Goal: Task Accomplishment & Management: Complete application form

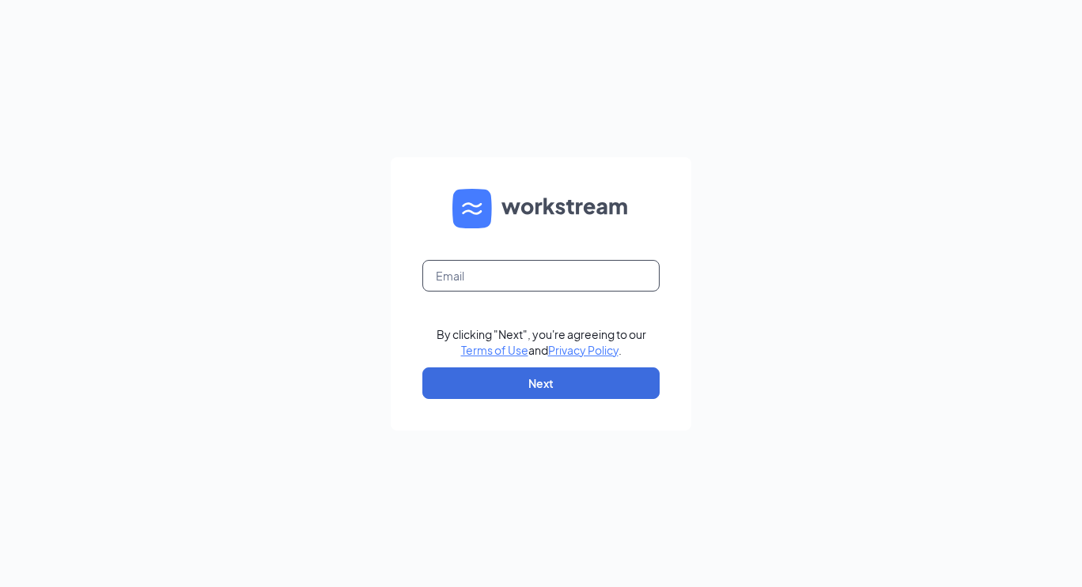
click at [468, 271] on input "text" at bounding box center [540, 276] width 237 height 32
type input "san"
click at [468, 271] on input "san" at bounding box center [540, 276] width 237 height 32
click at [468, 271] on input "text" at bounding box center [540, 276] width 237 height 32
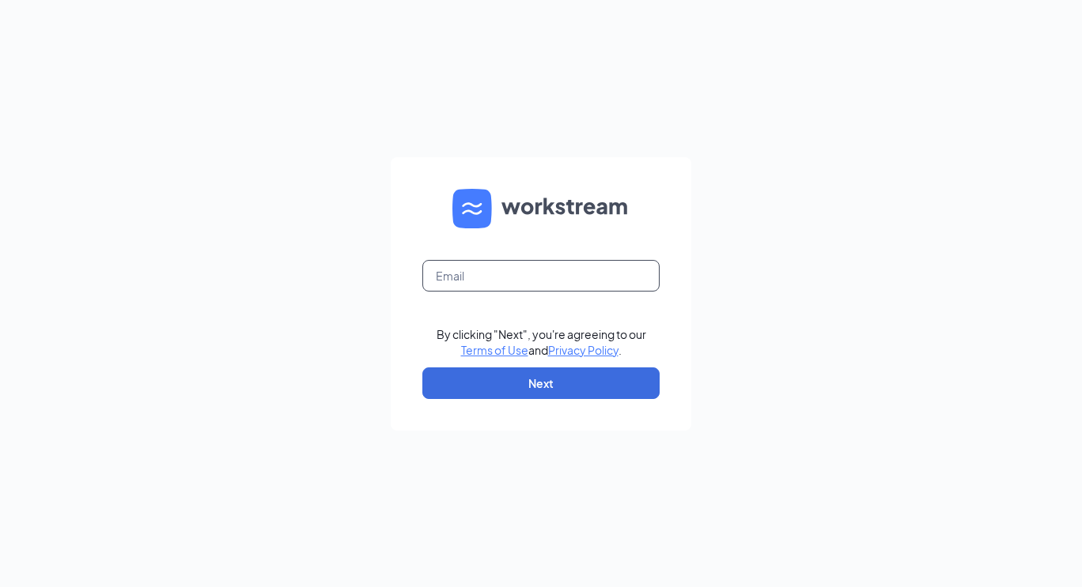
click at [468, 271] on input "text" at bounding box center [540, 276] width 237 height 32
type input "sanchrzmarlene340@gmail.com"
drag, startPoint x: 468, startPoint y: 271, endPoint x: 502, endPoint y: 369, distance: 103.8
click at [502, 369] on form "sanchrzmarlene340@gmail.com By clicking "Next", you're agreeing to our Terms of…" at bounding box center [541, 294] width 300 height 274
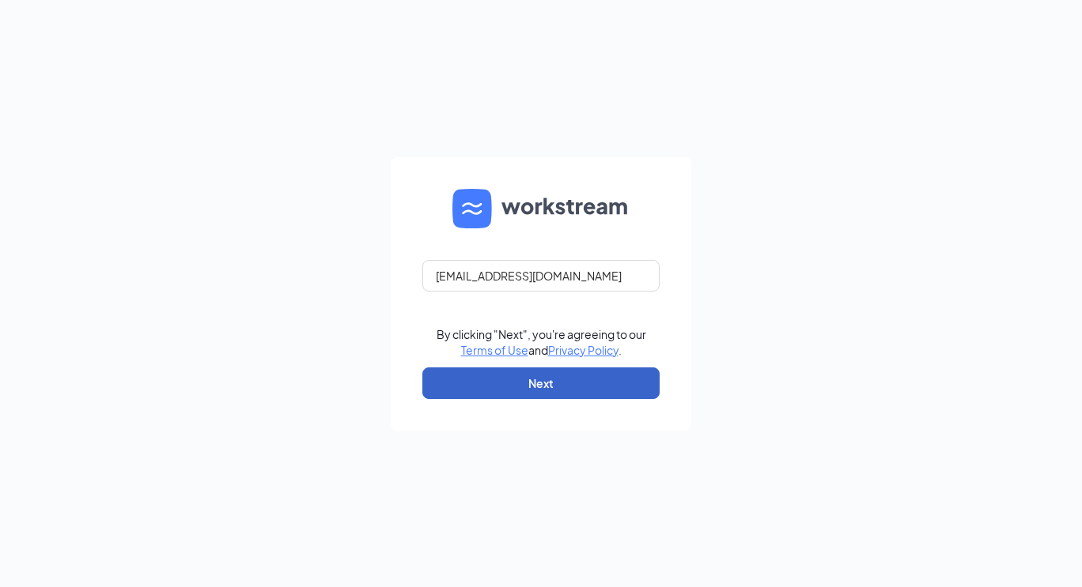
click at [493, 392] on button "Next" at bounding box center [540, 384] width 237 height 32
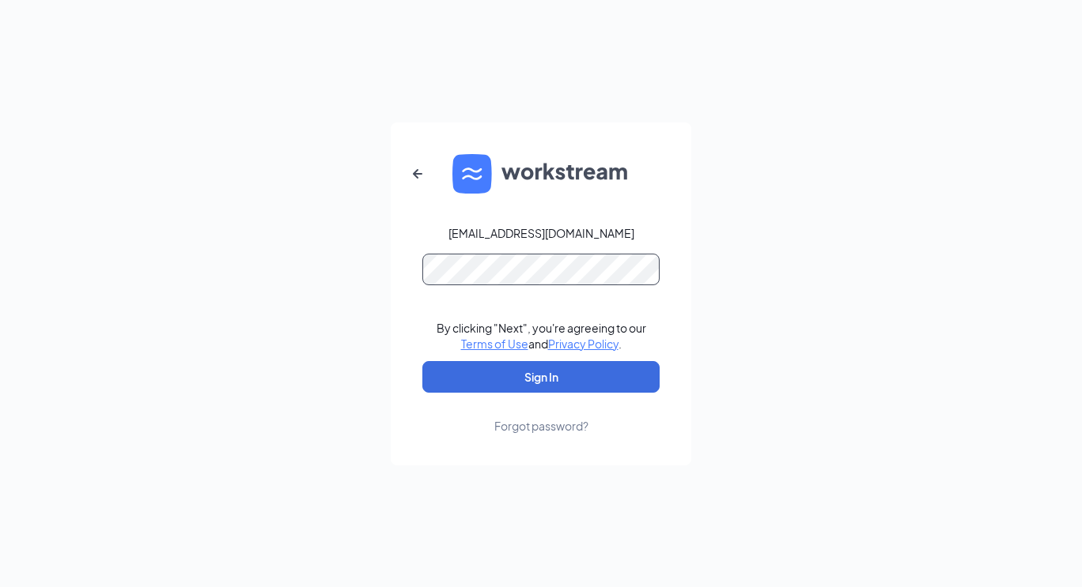
click at [422, 361] on button "Sign In" at bounding box center [540, 377] width 237 height 32
click at [483, 369] on button "Sign In" at bounding box center [540, 377] width 237 height 32
click at [367, 260] on div "sanchrzmarlene340@gmail.com Credential mismatches. By clicking "Next", you're a…" at bounding box center [541, 293] width 1082 height 587
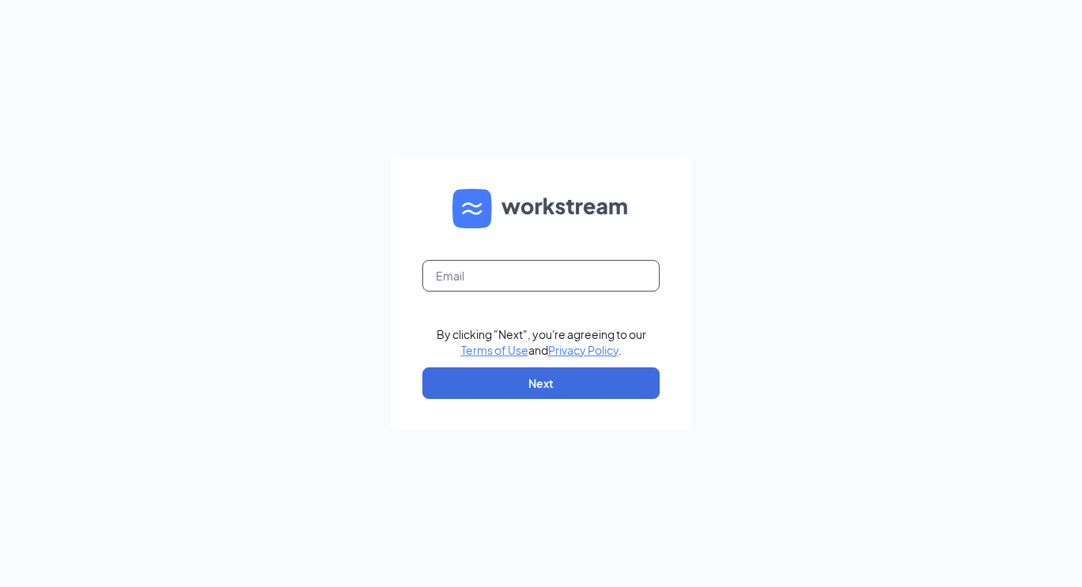
click at [440, 265] on input "text" at bounding box center [540, 276] width 237 height 32
click at [472, 282] on input "sanchrzmarlene340@gmail.com" at bounding box center [540, 276] width 237 height 32
type input "sanchezmarlene340@gmail.com"
click at [361, 337] on div "sanchezmarlene340@gmail.com By clicking "Next", you're agreeing to our Terms of…" at bounding box center [541, 293] width 1082 height 587
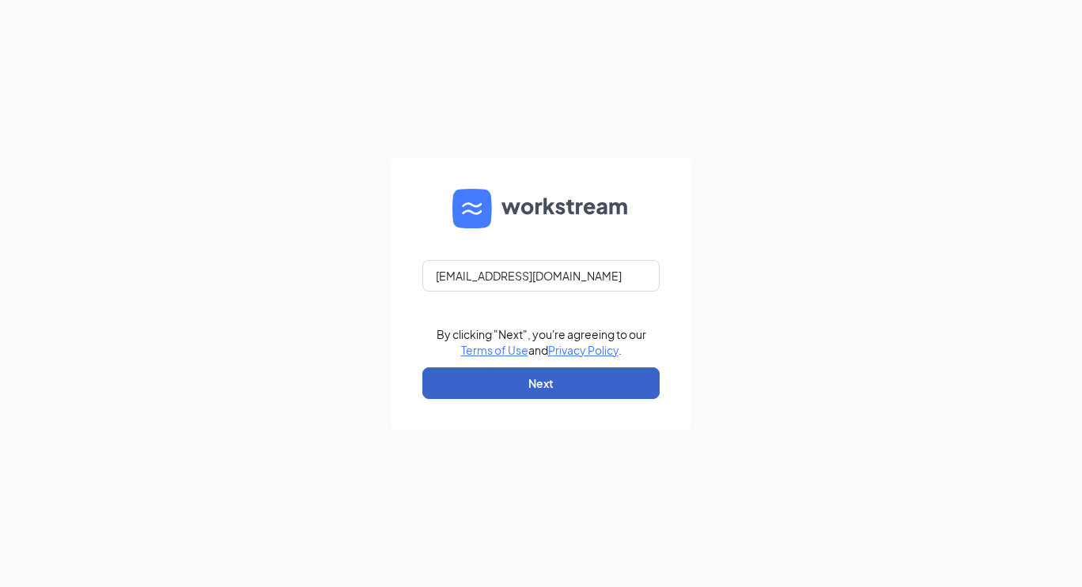
click at [445, 373] on button "Next" at bounding box center [540, 384] width 237 height 32
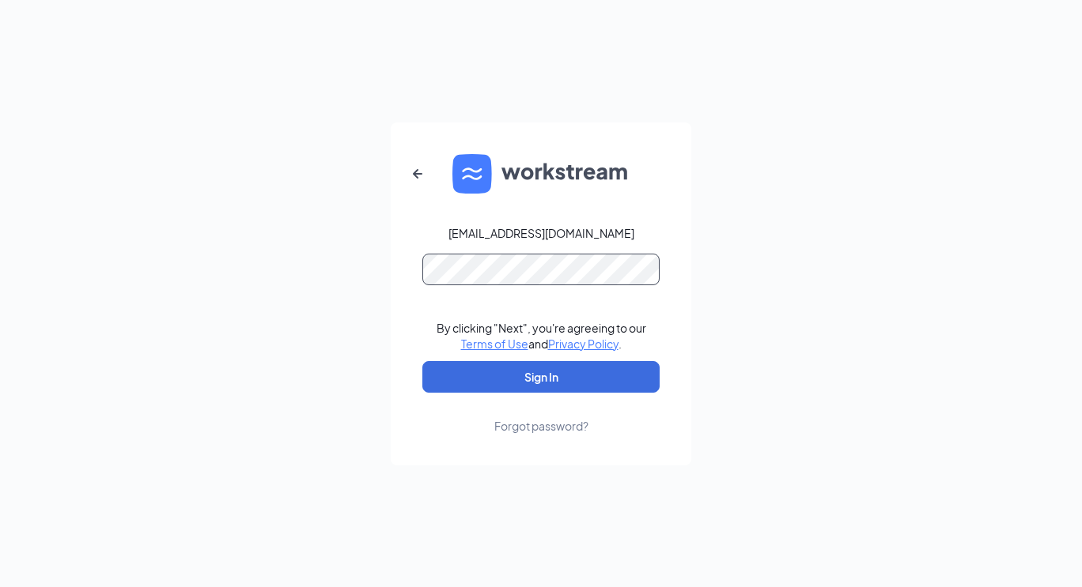
click at [422, 361] on button "Sign In" at bounding box center [540, 377] width 237 height 32
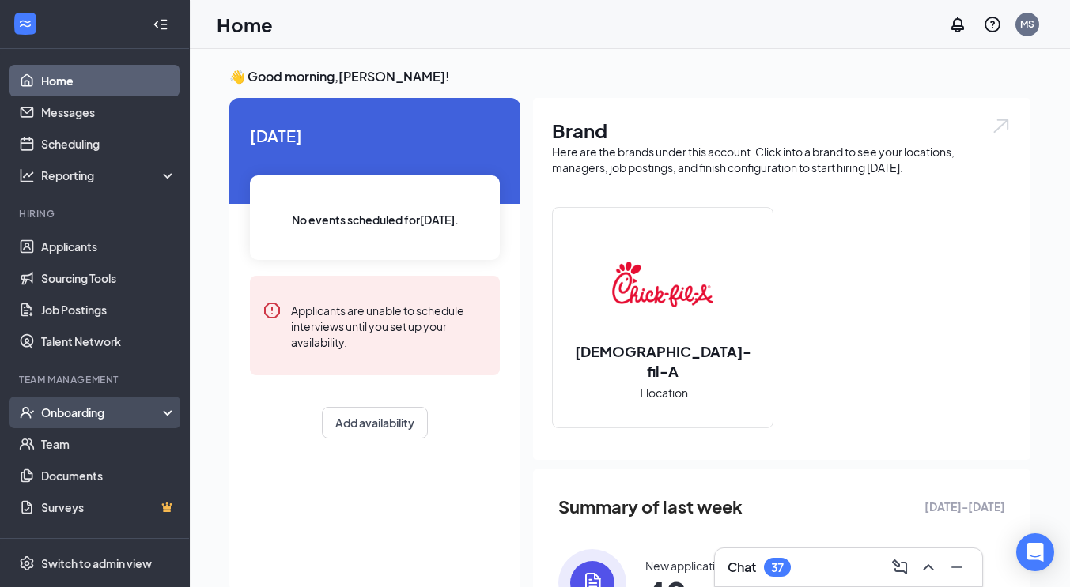
click at [149, 416] on div "Onboarding" at bounding box center [102, 413] width 122 height 16
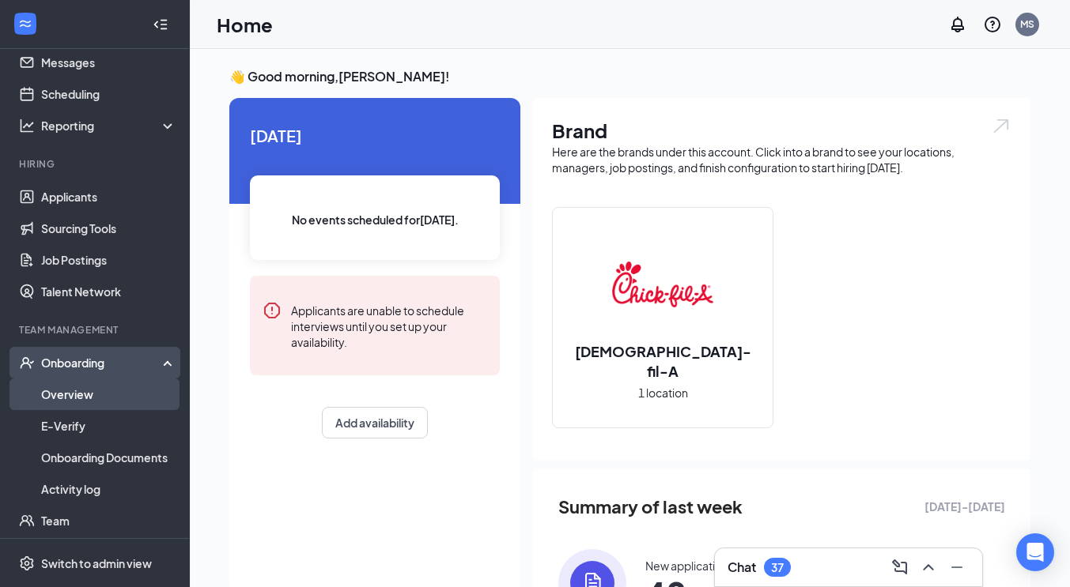
scroll to position [86, 0]
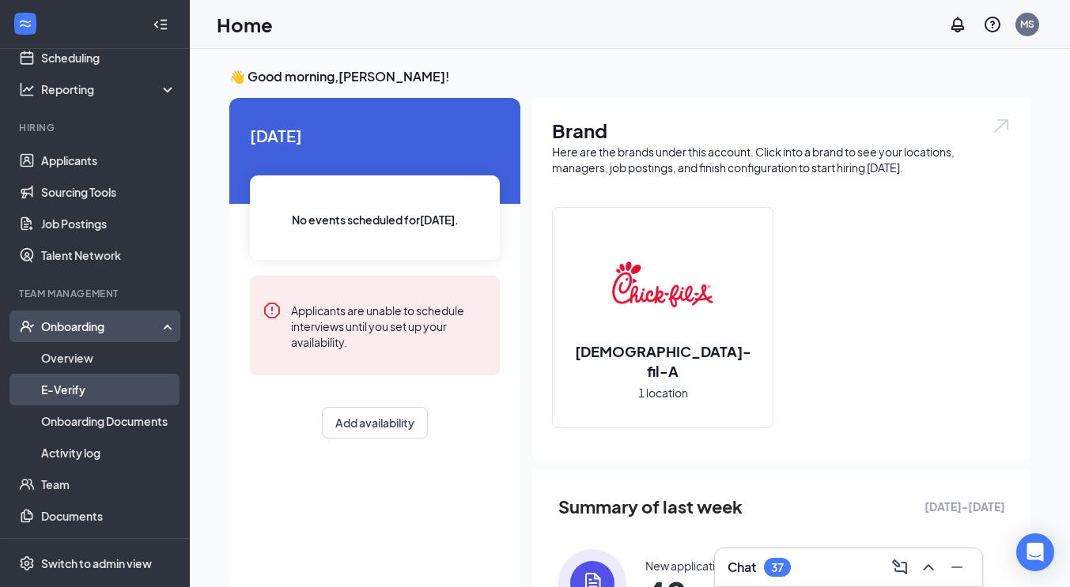
click at [78, 393] on link "E-Verify" at bounding box center [108, 390] width 135 height 32
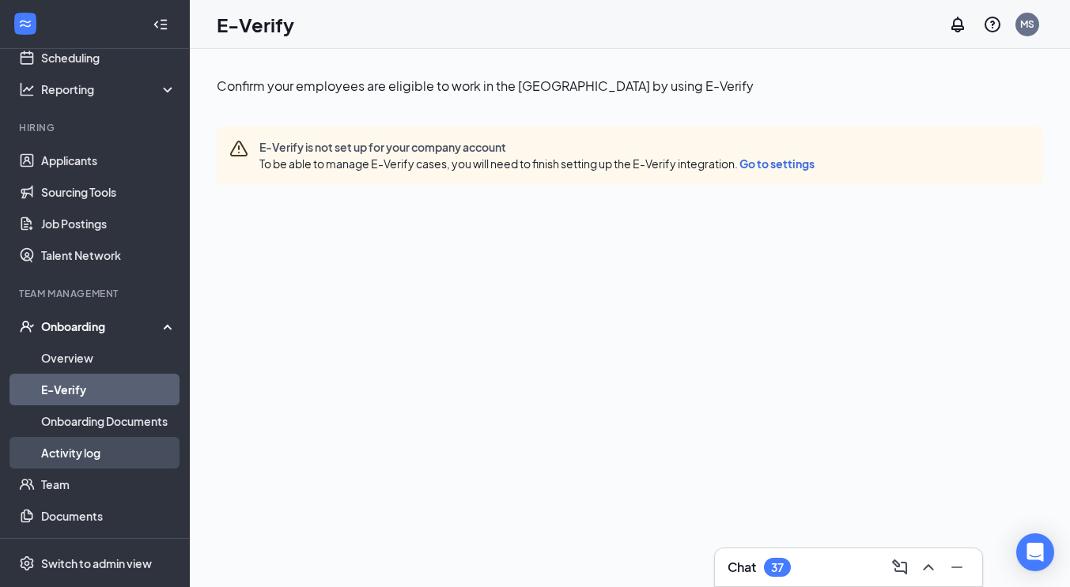
click at [72, 448] on link "Activity log" at bounding box center [108, 453] width 135 height 32
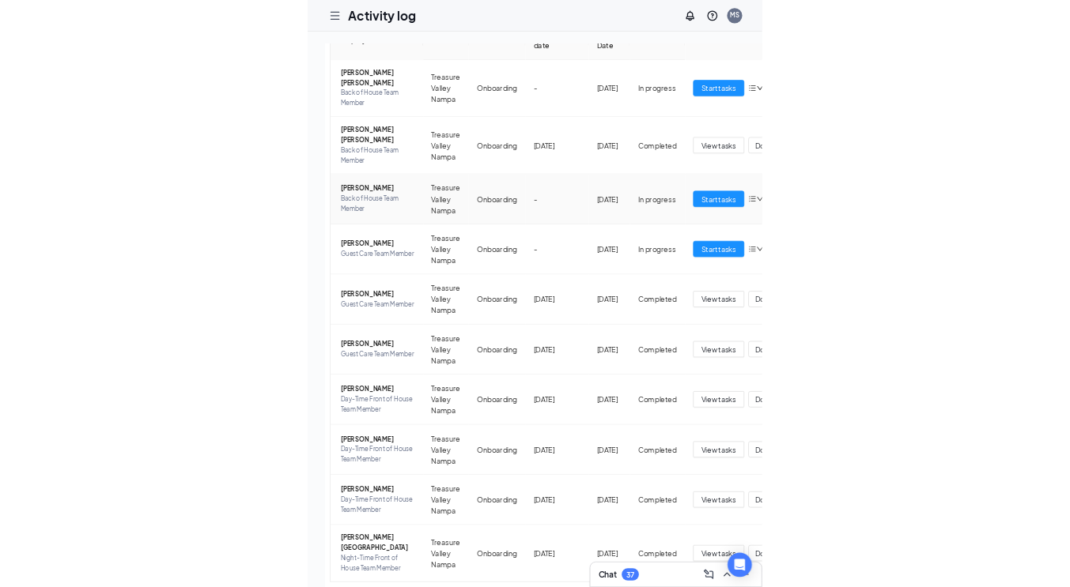
scroll to position [175, 0]
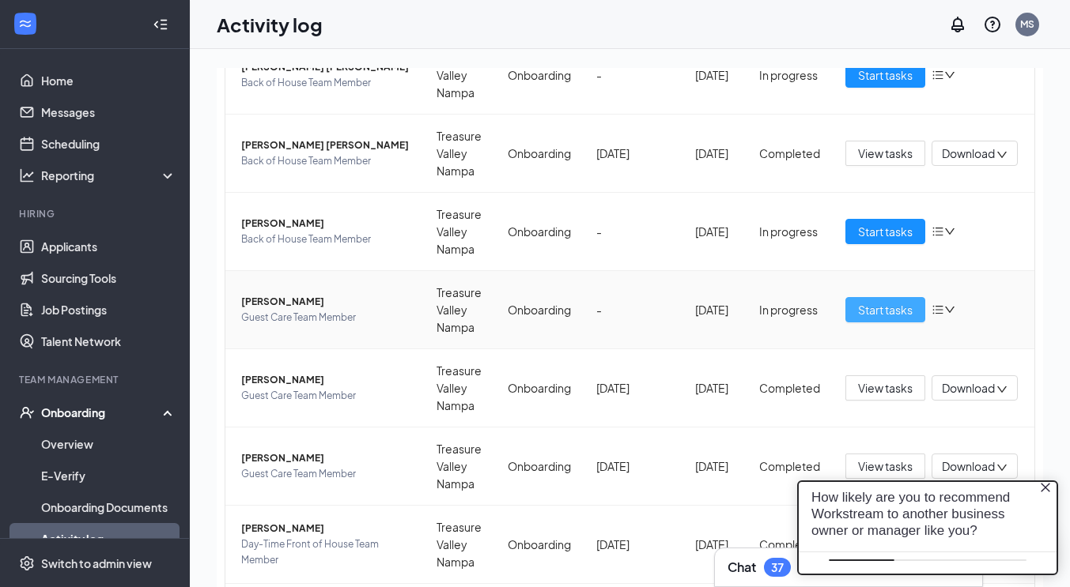
click at [871, 305] on span "Start tasks" at bounding box center [885, 309] width 55 height 17
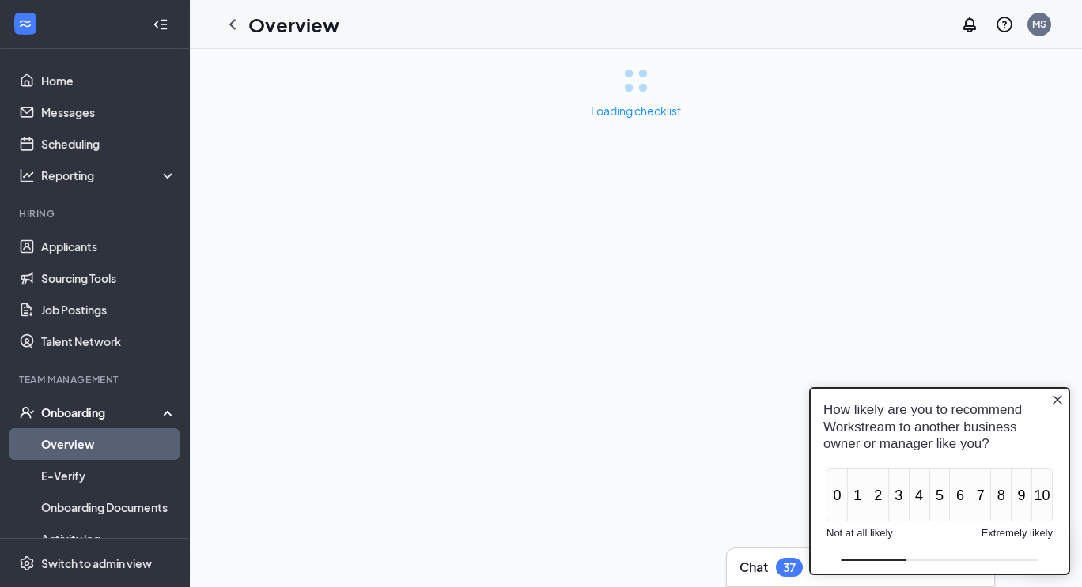
click at [1069, 400] on div "How likely are you to recommend Workstream to another business owner or manager…" at bounding box center [939, 481] width 261 height 188
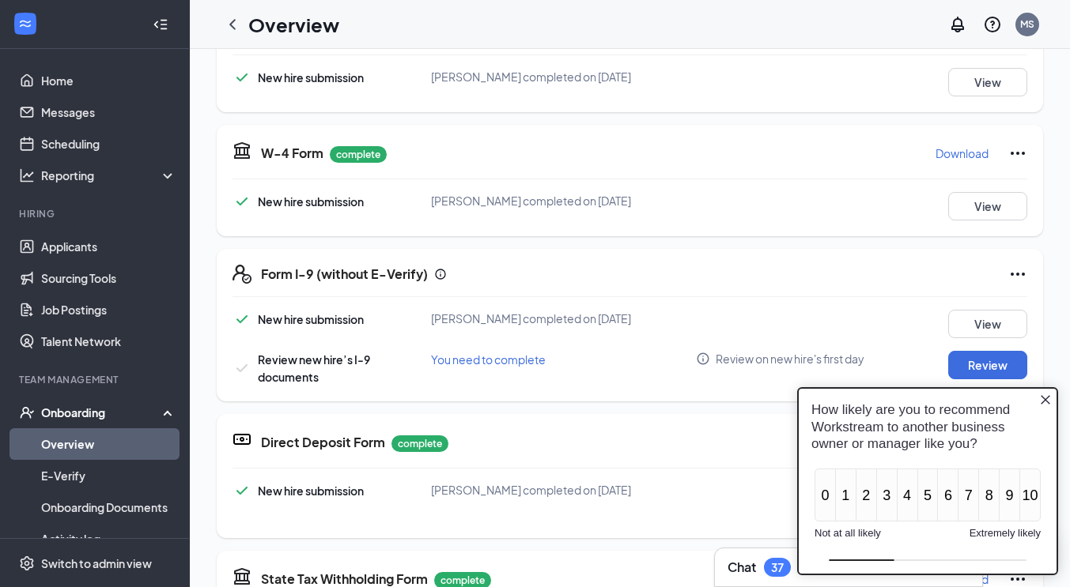
scroll to position [392, 0]
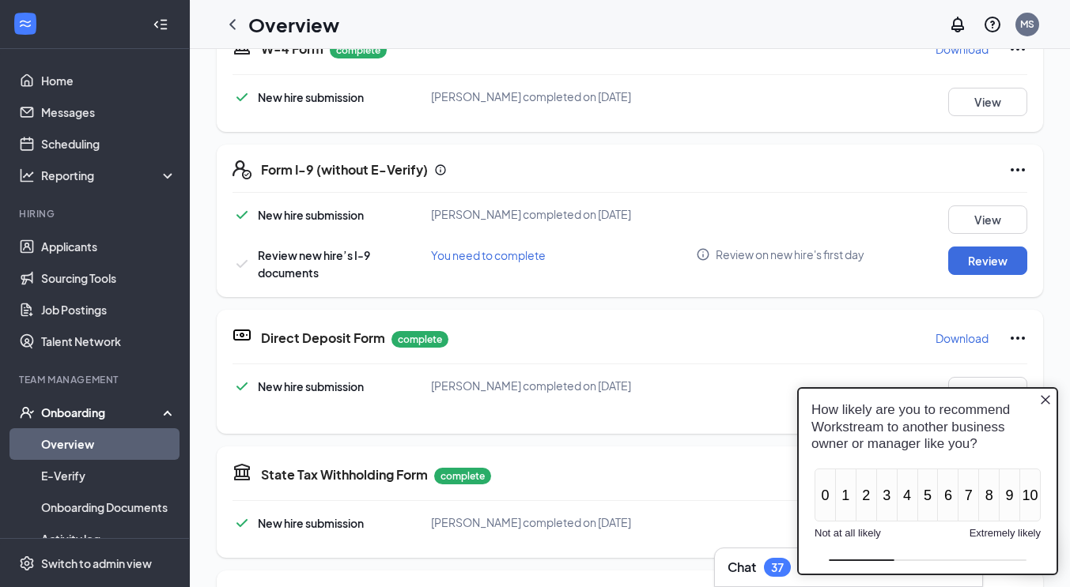
click at [1045, 405] on icon "Close button" at bounding box center [1045, 400] width 13 height 13
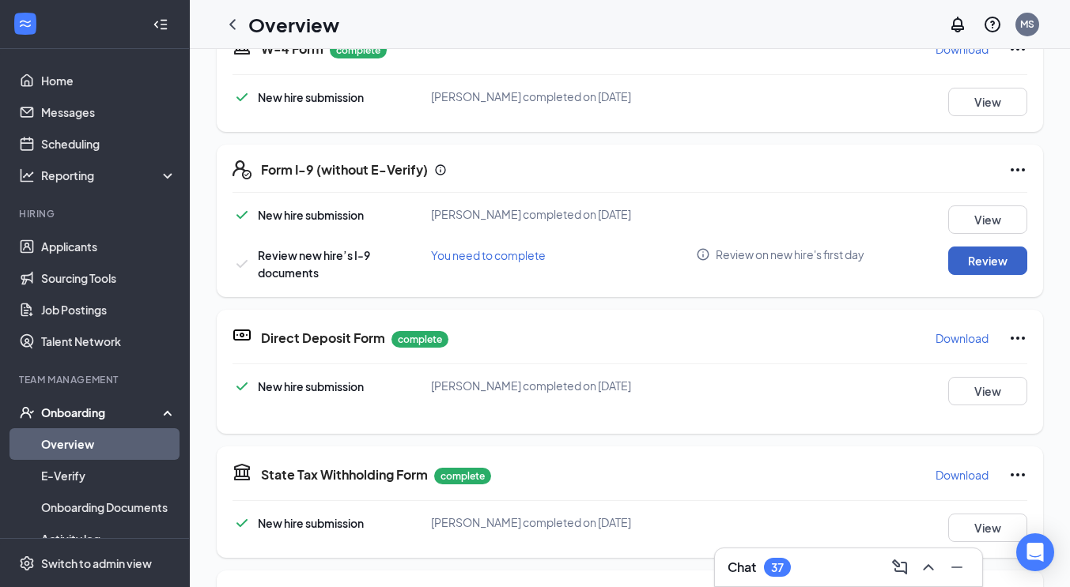
click at [985, 259] on button "Review" at bounding box center [987, 261] width 79 height 28
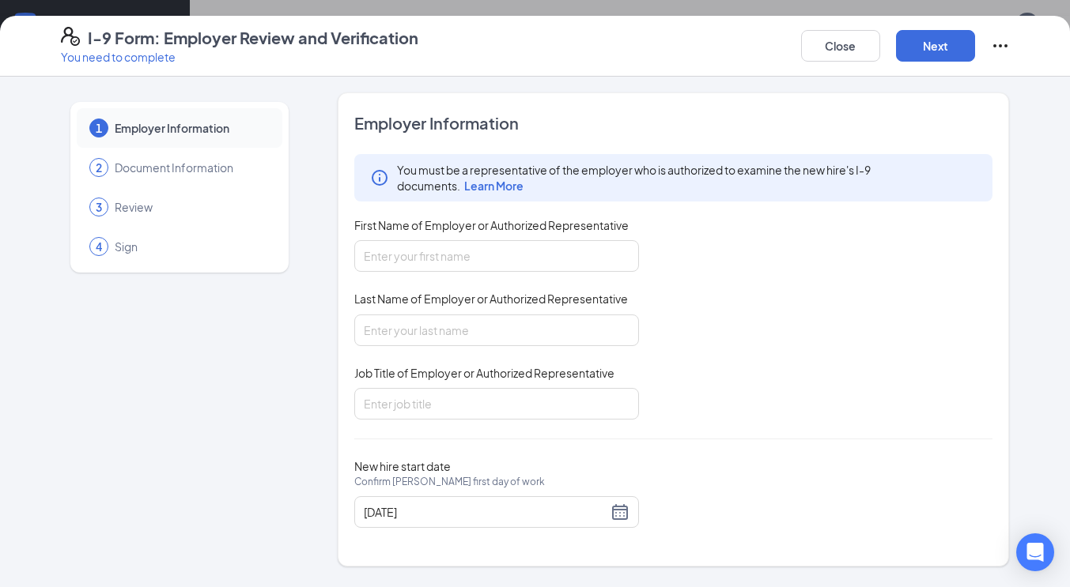
type input "[DATE]"
click at [503, 257] on input "First Name of Employer or Authorized Representative" at bounding box center [496, 256] width 285 height 32
click at [859, 46] on button "Close" at bounding box center [840, 46] width 79 height 32
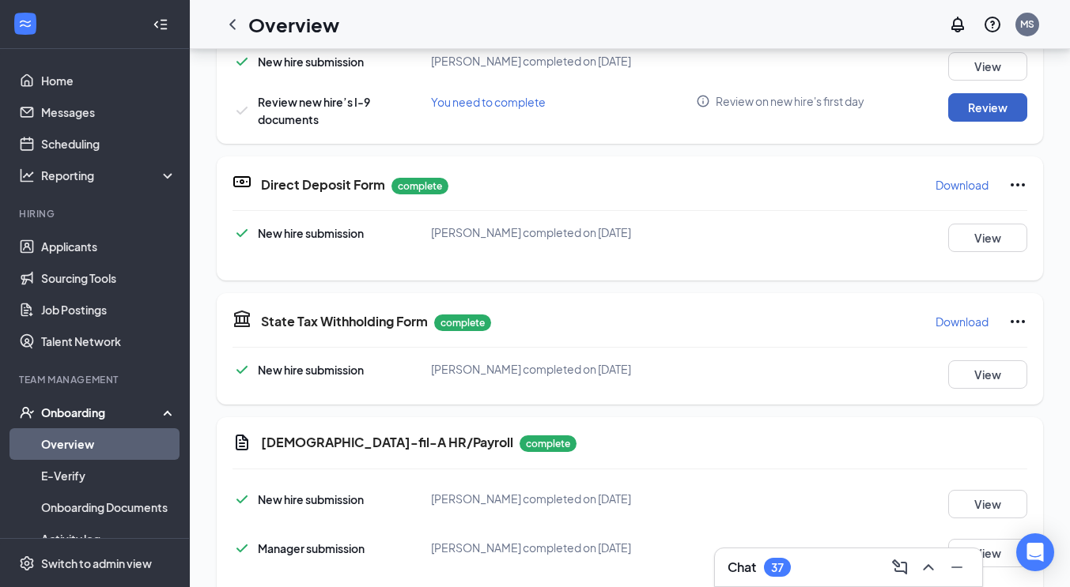
scroll to position [0, 0]
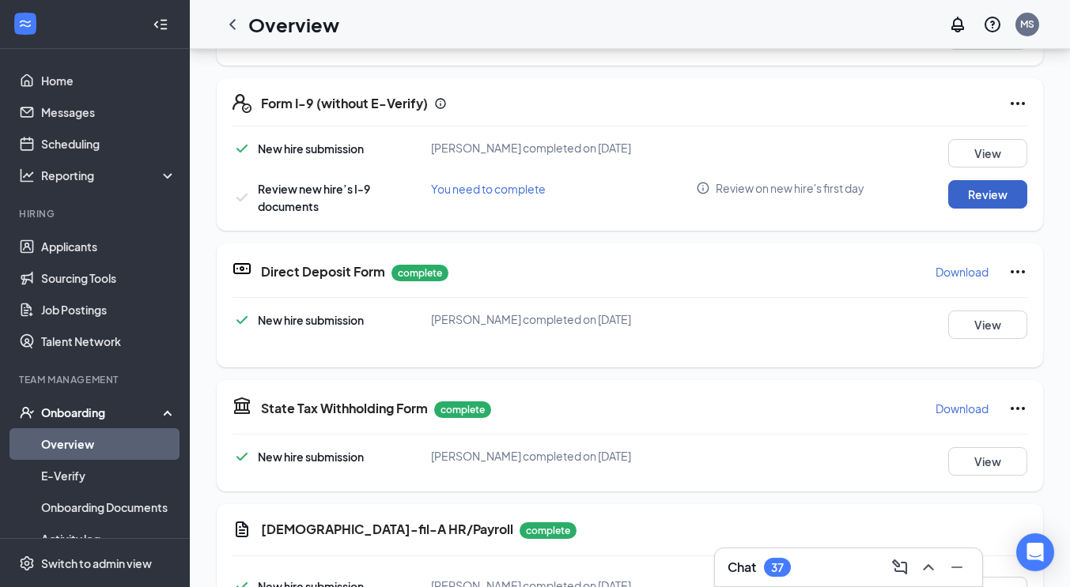
click at [971, 193] on button "Review" at bounding box center [987, 194] width 79 height 28
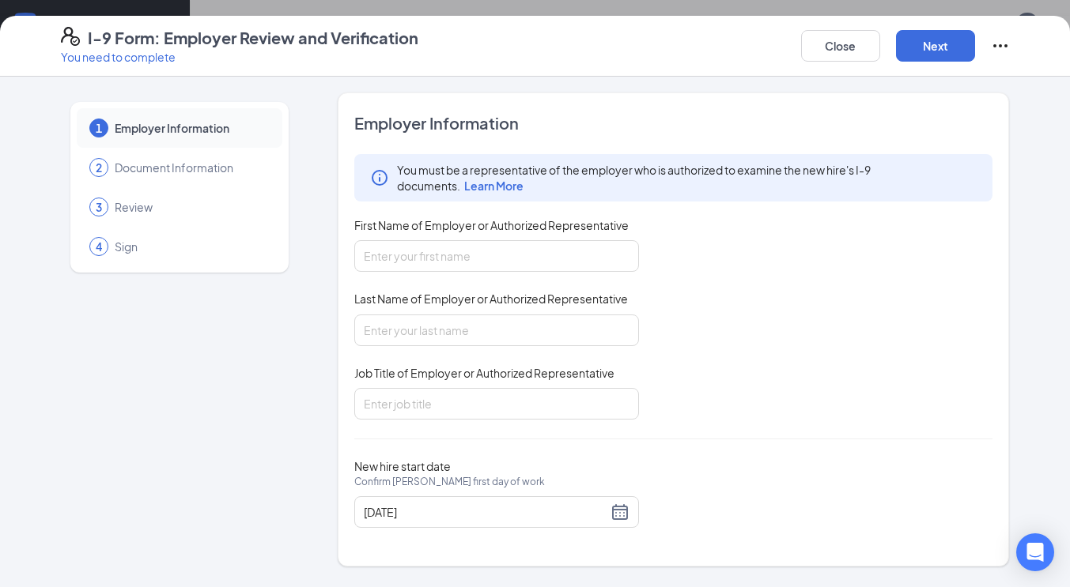
click at [482, 187] on span "Learn More" at bounding box center [493, 186] width 59 height 14
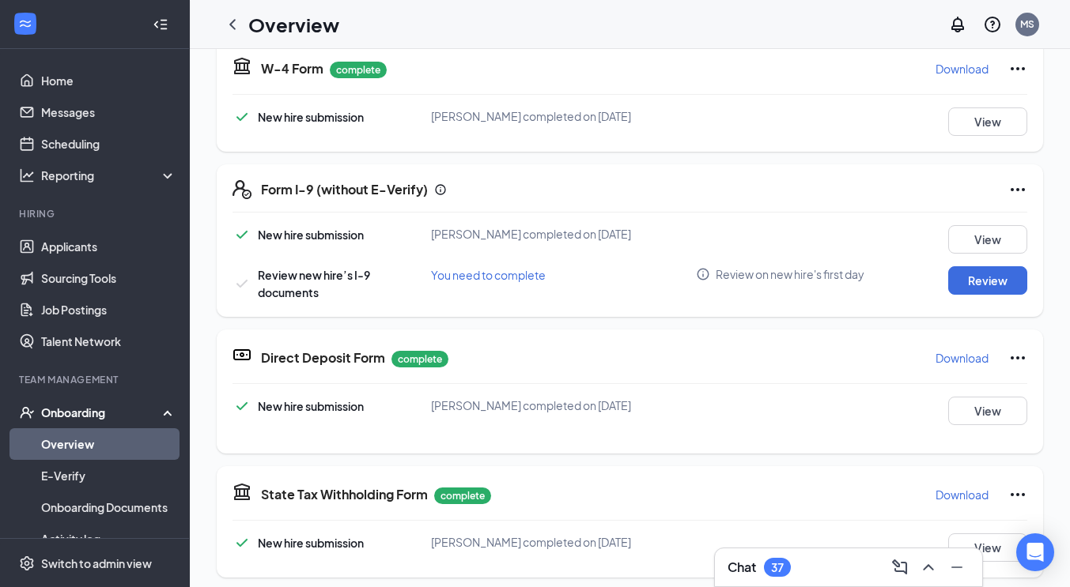
scroll to position [373, 0]
click at [981, 287] on button "Review" at bounding box center [987, 280] width 79 height 28
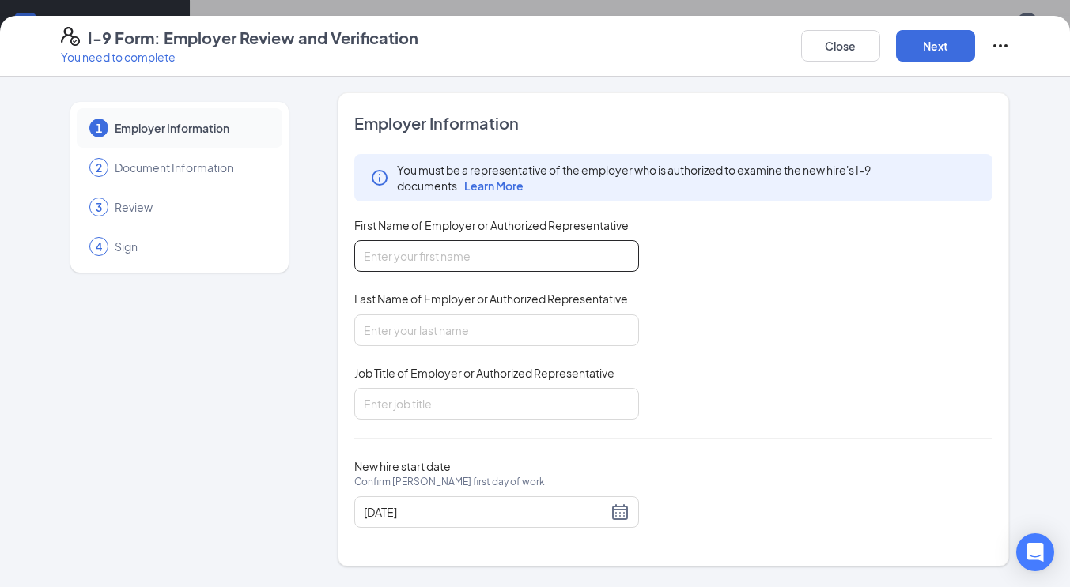
click at [504, 257] on input "First Name of Employer or Authorized Representative" at bounding box center [496, 256] width 285 height 32
type input "Maizie"
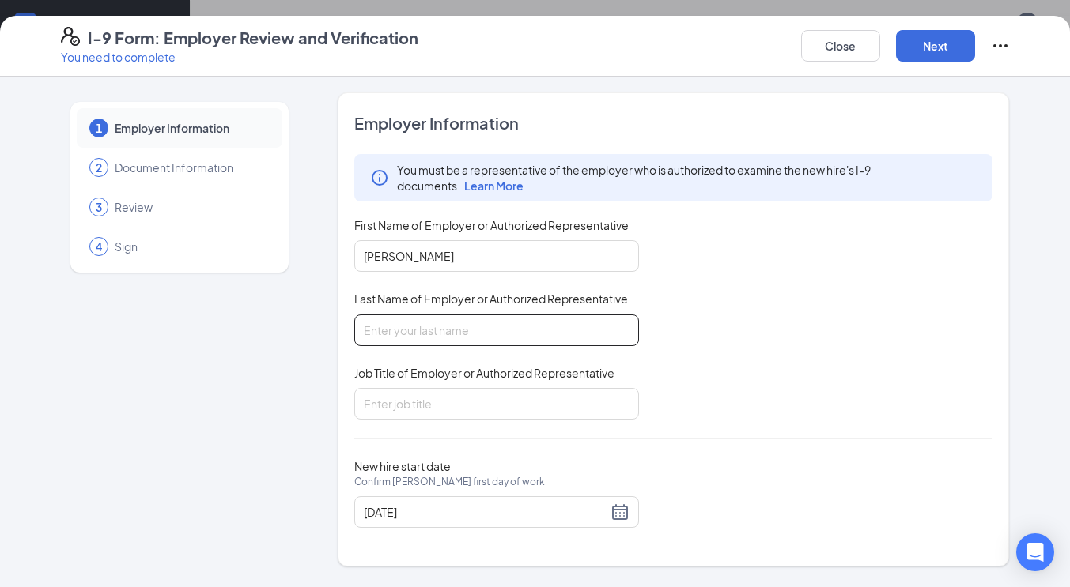
click at [451, 320] on input "Last Name of Employer or Authorized Representative" at bounding box center [496, 331] width 285 height 32
type input "Wakefield"
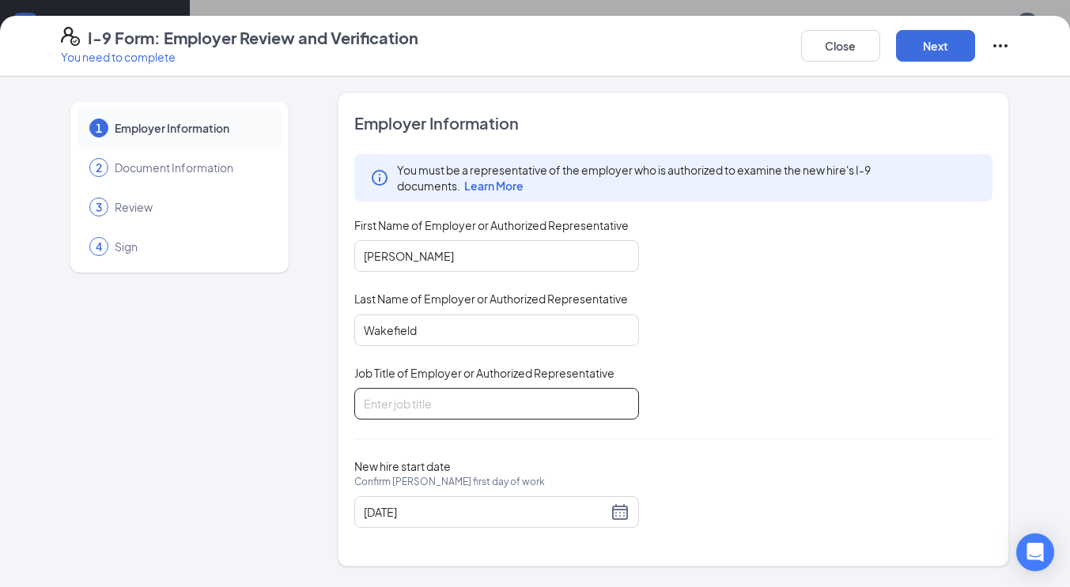
click at [398, 390] on input "Job Title of Employer or Authorized Representative" at bounding box center [496, 404] width 285 height 32
type input "FOH PM Director"
click at [933, 57] on button "Next" at bounding box center [935, 46] width 79 height 32
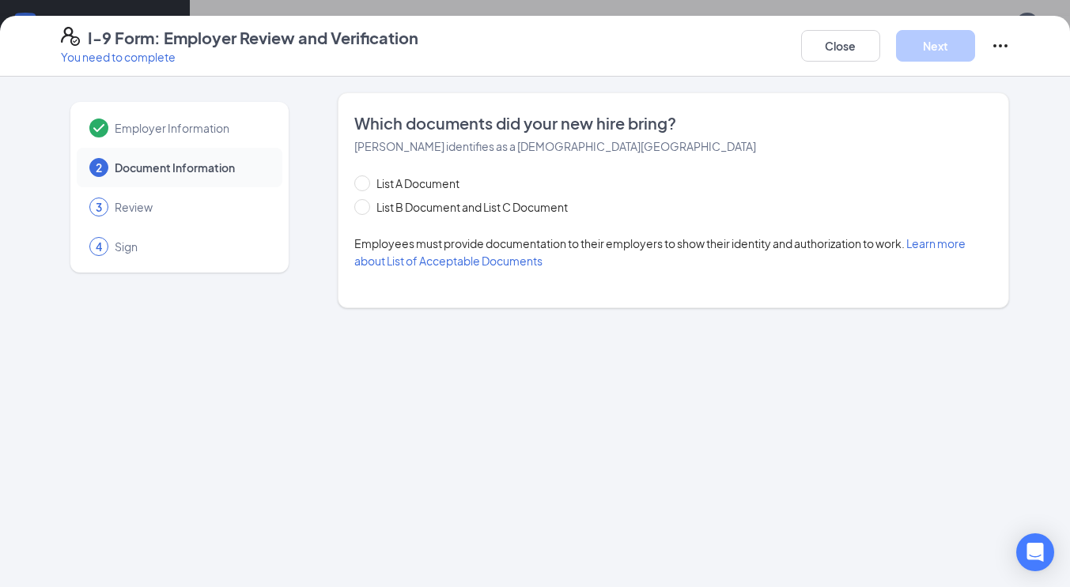
click at [409, 174] on div "Which documents did your new hire bring? Amanda Shlam identifies as a citizen o…" at bounding box center [673, 200] width 639 height 176
click at [393, 179] on span "List A Document" at bounding box center [418, 183] width 96 height 17
click at [365, 179] on input "List A Document" at bounding box center [359, 181] width 11 height 11
radio input "true"
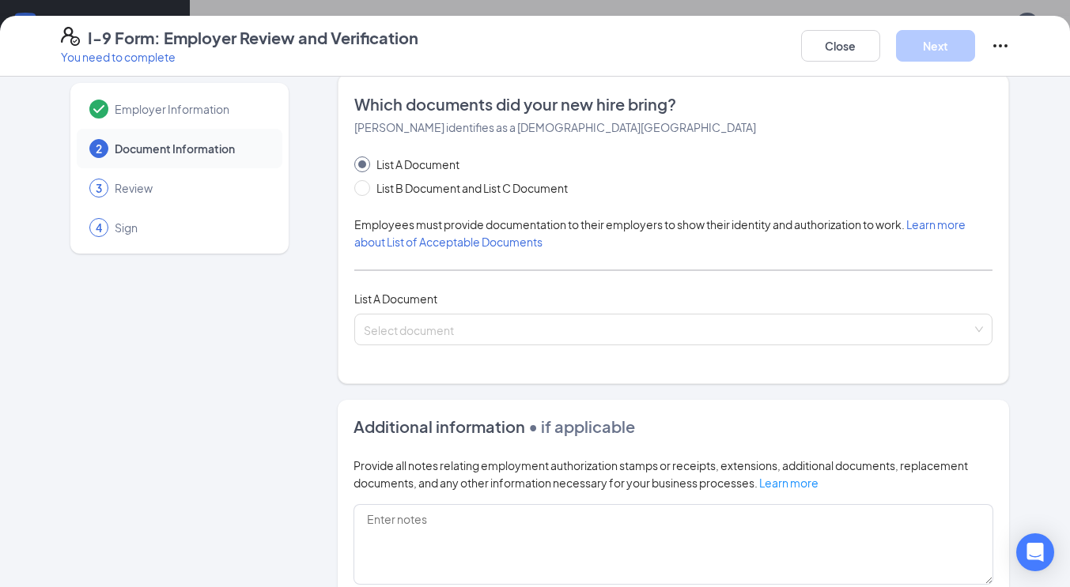
scroll to position [20, 0]
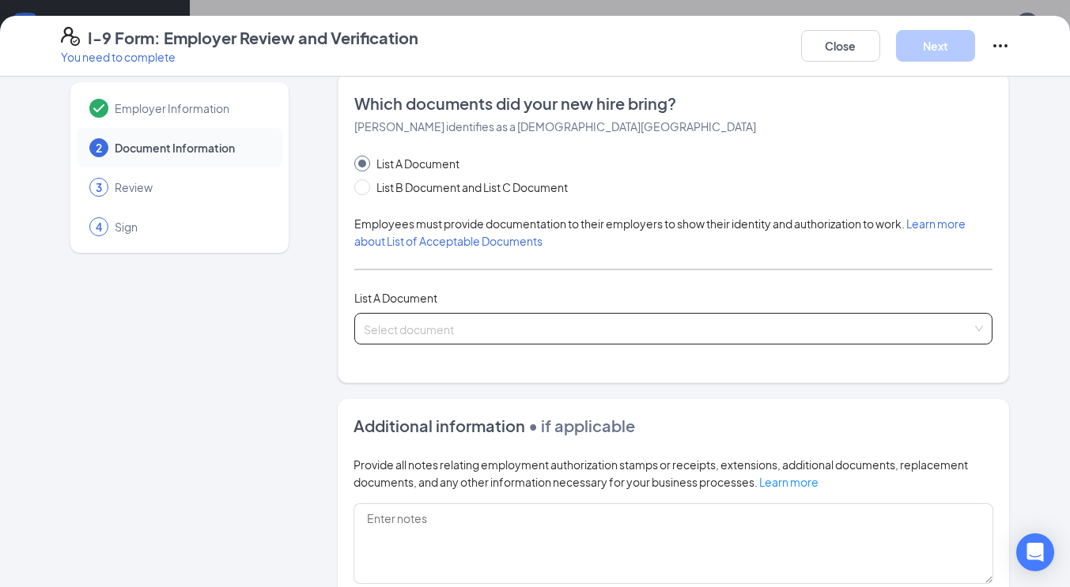
click at [546, 330] on input "search" at bounding box center [668, 326] width 609 height 24
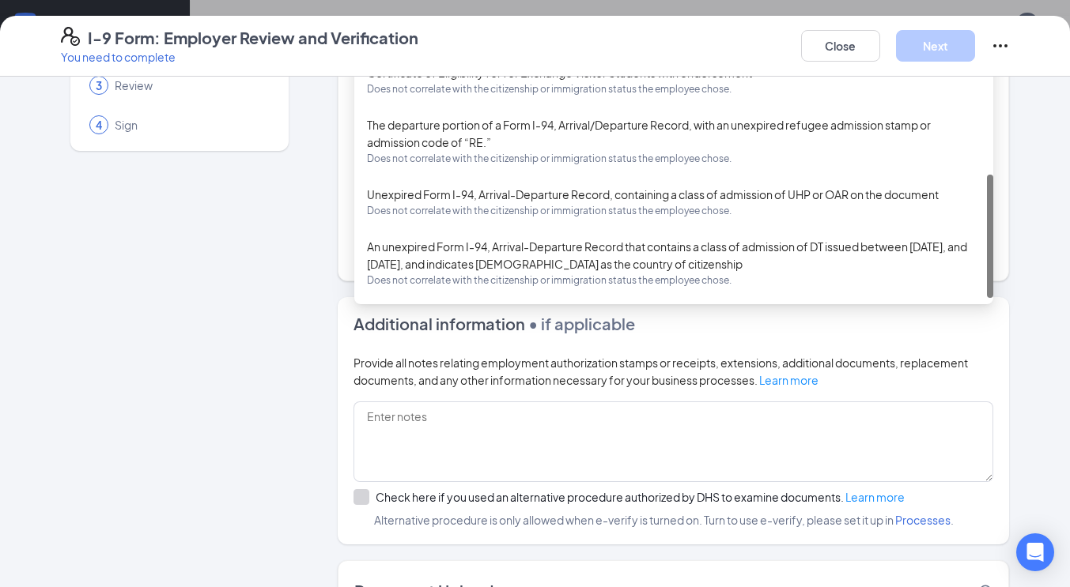
scroll to position [140, 0]
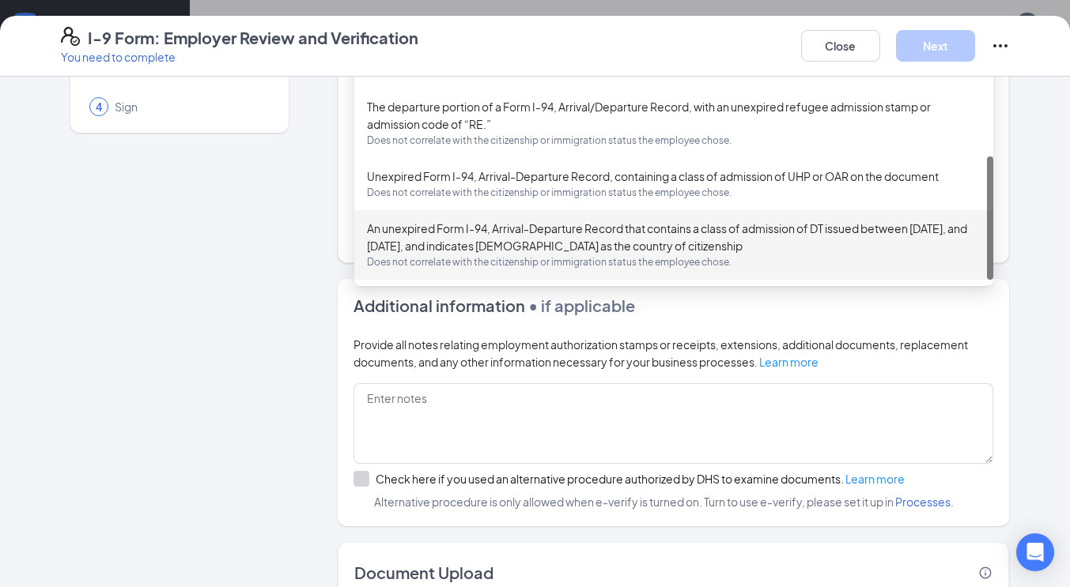
click at [293, 243] on div "Employer Information 2 Document Information 3 Review 4 Sign Which documents did…" at bounding box center [535, 315] width 949 height 724
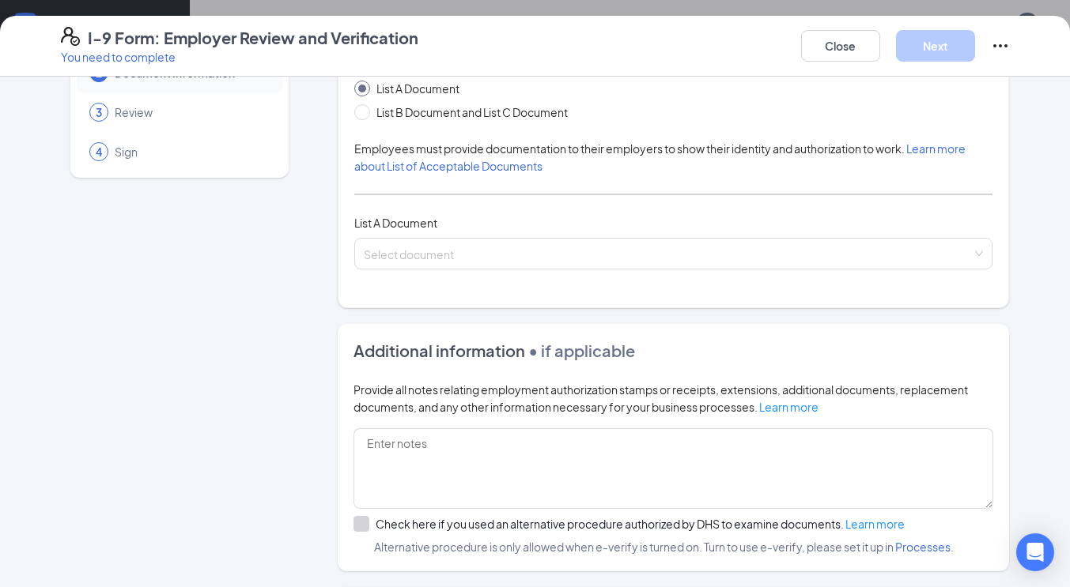
scroll to position [94, 0]
click at [396, 118] on span "List B Document and List C Document" at bounding box center [472, 112] width 204 height 17
click at [365, 116] on input "List B Document and List C Document" at bounding box center [359, 110] width 11 height 11
radio input "true"
radio input "false"
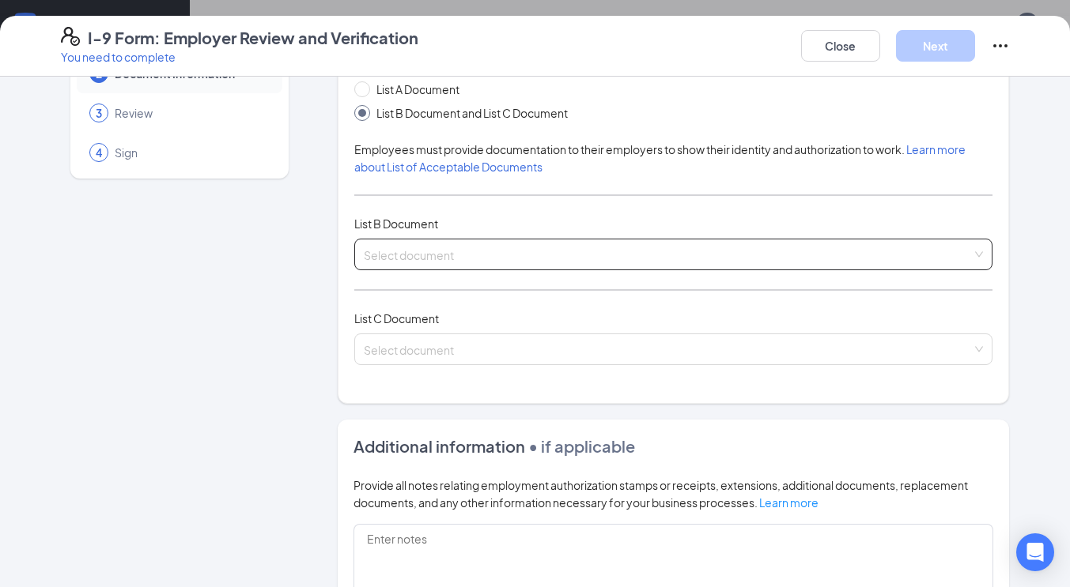
click at [414, 259] on input "search" at bounding box center [668, 252] width 609 height 24
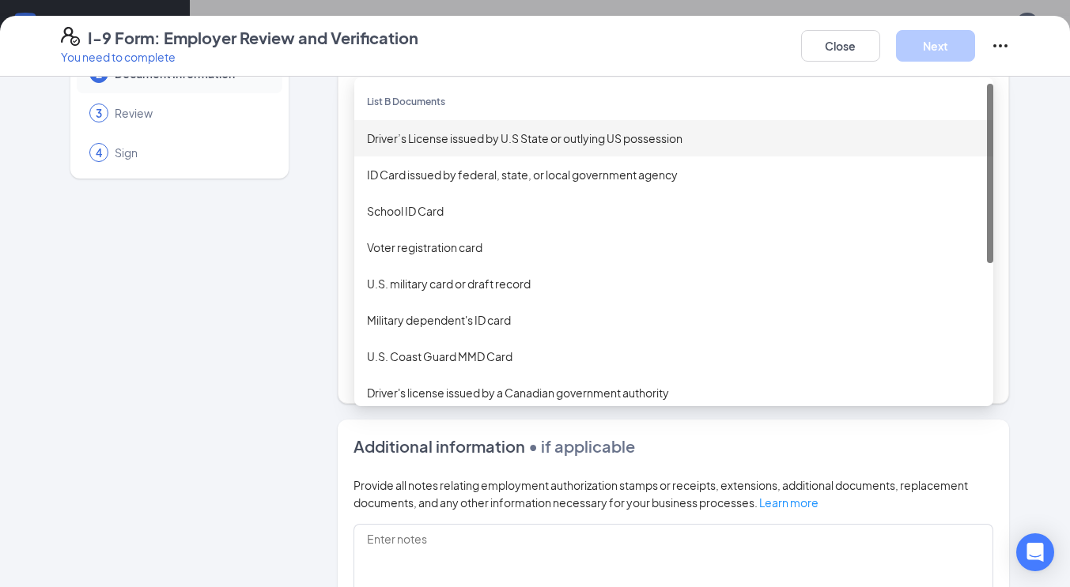
click at [504, 139] on div "Driver’s License issued by U.S State or outlying US possession" at bounding box center [674, 138] width 614 height 17
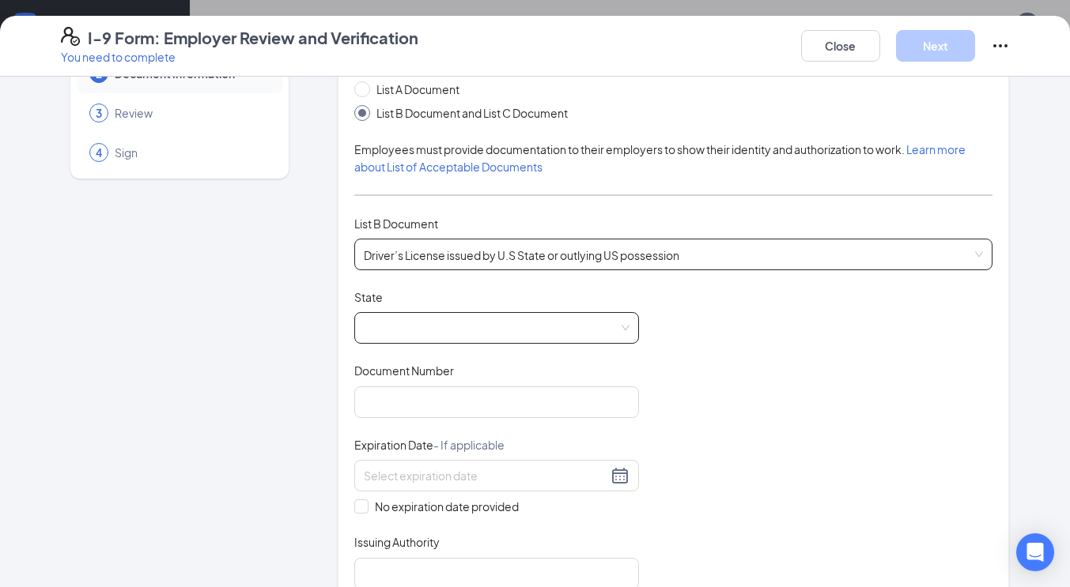
click at [388, 334] on span at bounding box center [497, 328] width 266 height 30
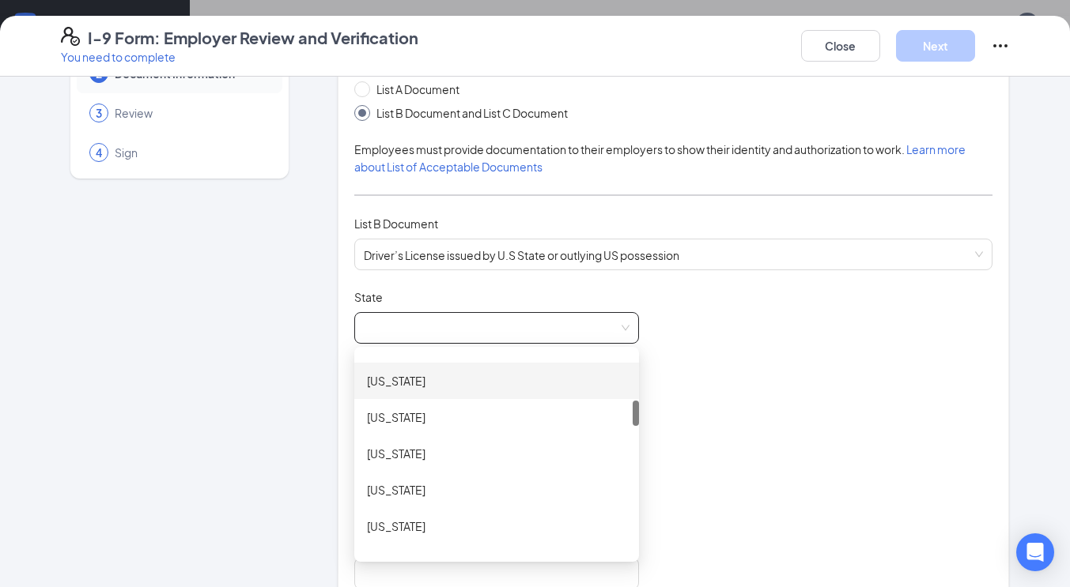
scroll to position [371, 0]
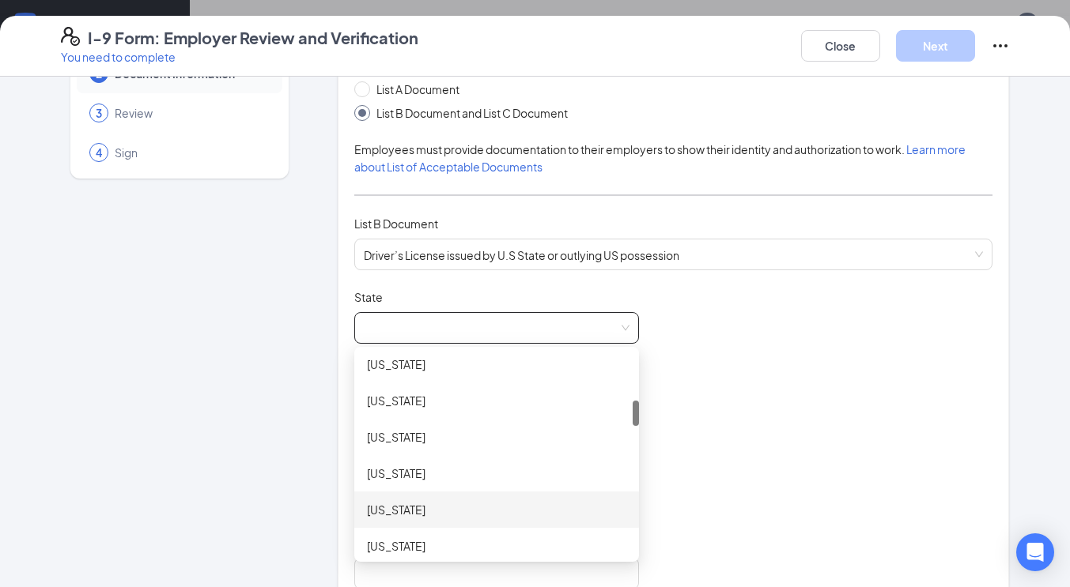
click at [401, 512] on div "Idaho" at bounding box center [496, 509] width 259 height 17
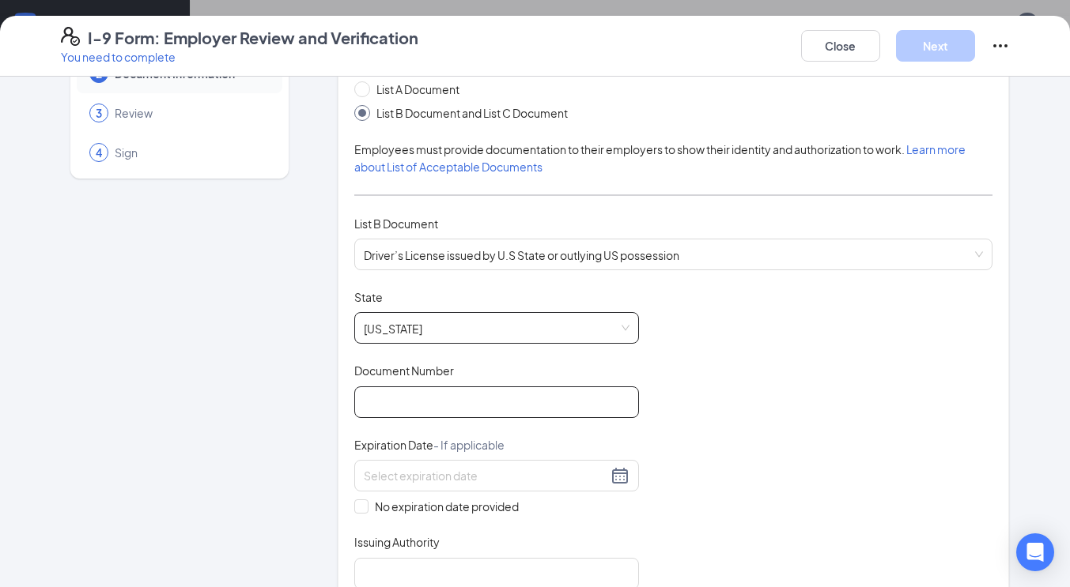
click at [409, 398] on input "Document Number" at bounding box center [496, 403] width 285 height 32
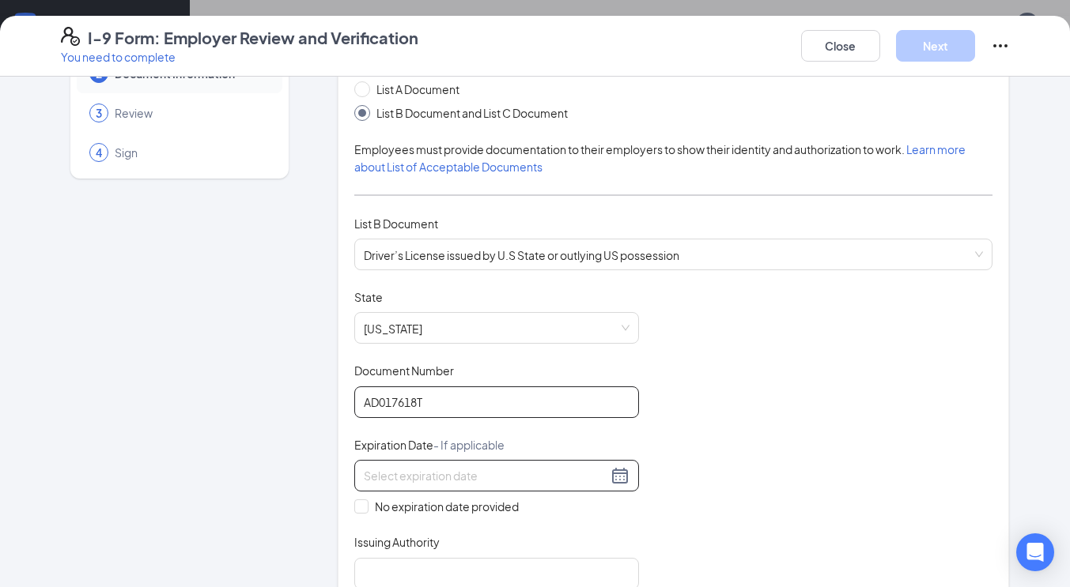
type input "AD017618T"
click at [619, 478] on div at bounding box center [497, 475] width 266 height 19
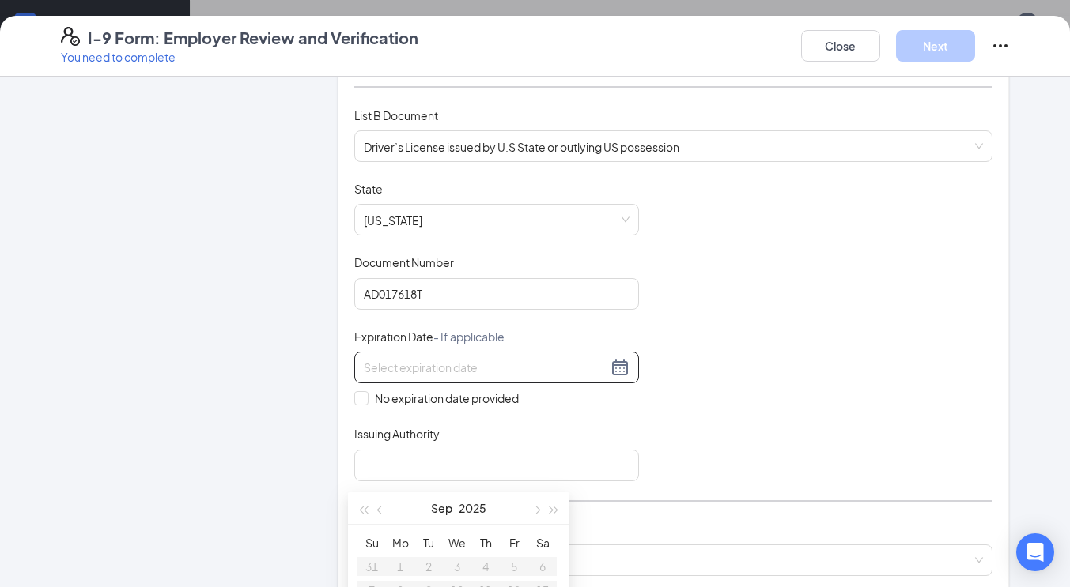
scroll to position [203, 0]
click at [661, 417] on div "Document Title Driver’s License issued by U.S State or outlying US possession S…" at bounding box center [673, 330] width 639 height 300
click at [608, 367] on div at bounding box center [497, 366] width 266 height 19
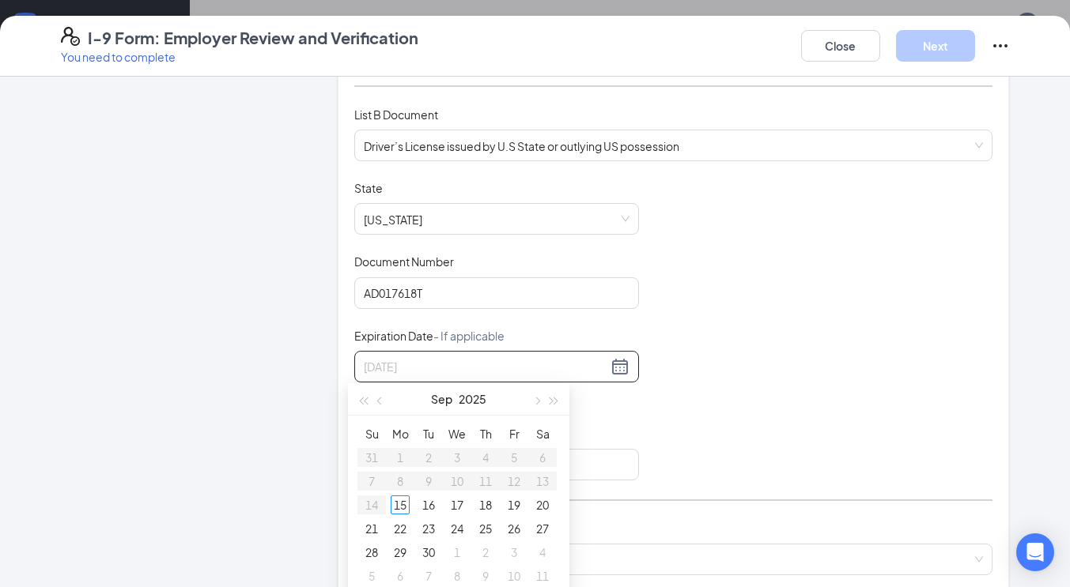
type input "09/25/2025"
click at [474, 399] on button "2025" at bounding box center [473, 399] width 28 height 32
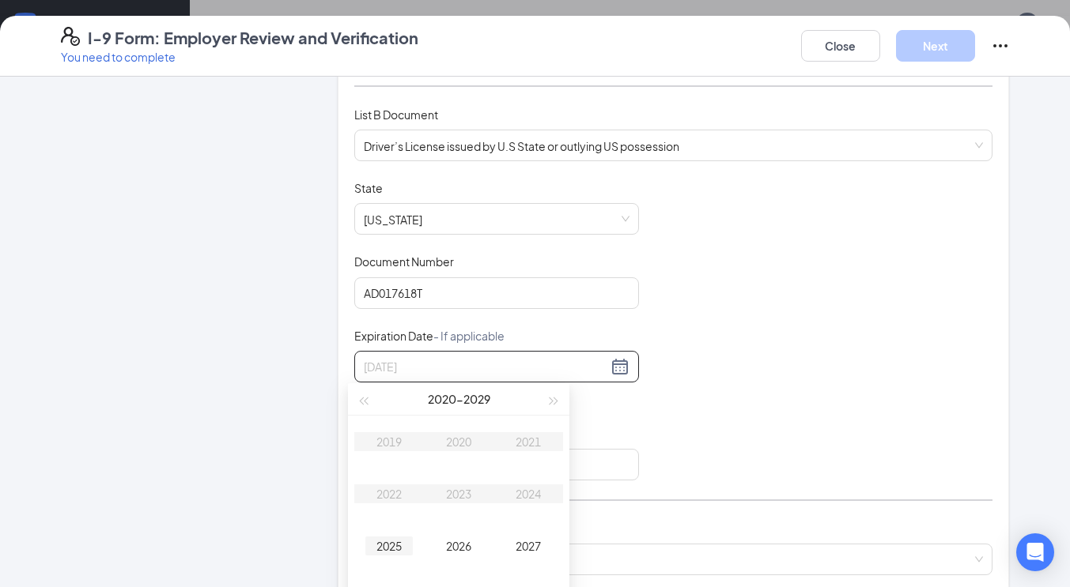
click at [398, 550] on div "2025" at bounding box center [388, 546] width 47 height 19
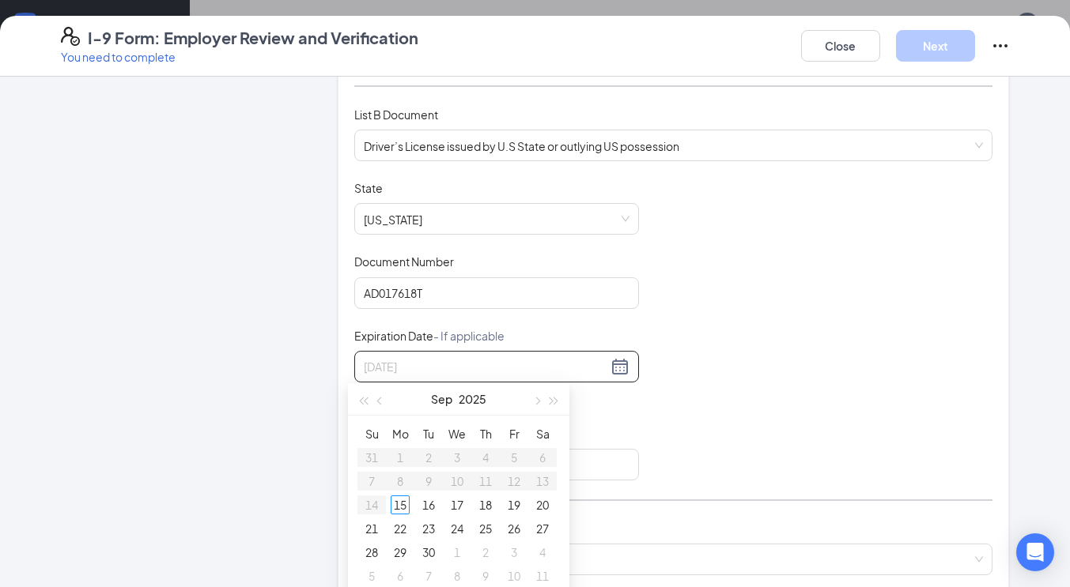
type input "09/16/2025"
type input "09/18/2025"
type input "09/27/2025"
click at [544, 531] on div "27" at bounding box center [542, 528] width 19 height 19
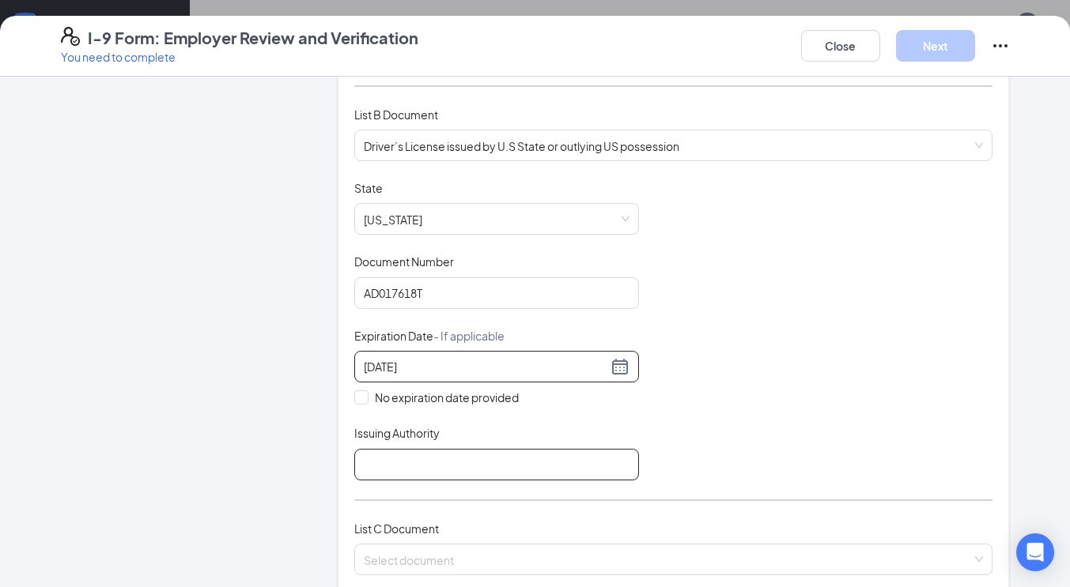
click at [500, 470] on input "Issuing Authority" at bounding box center [496, 465] width 285 height 32
type input "s"
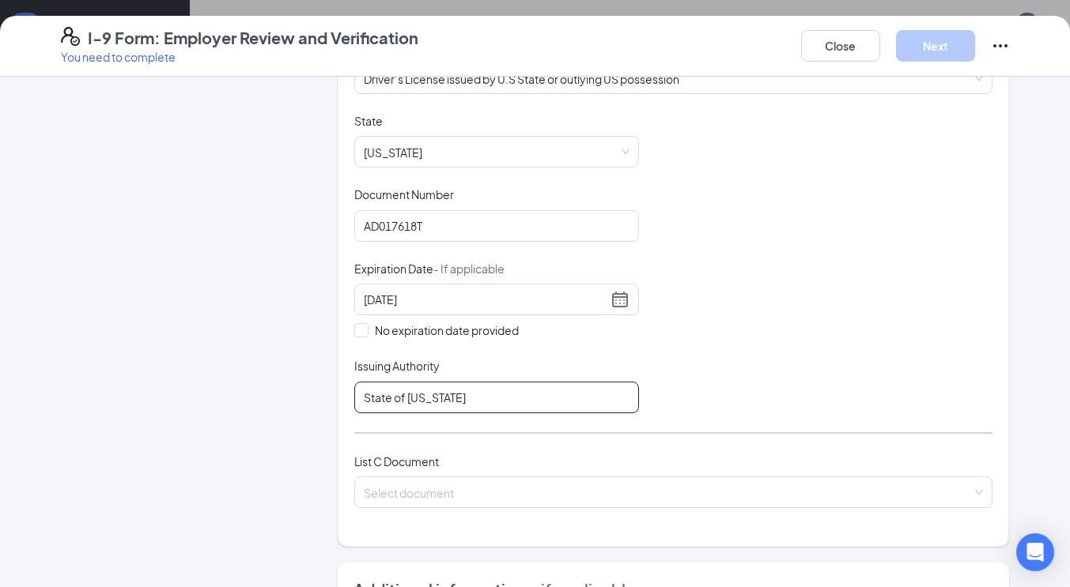
scroll to position [271, 0]
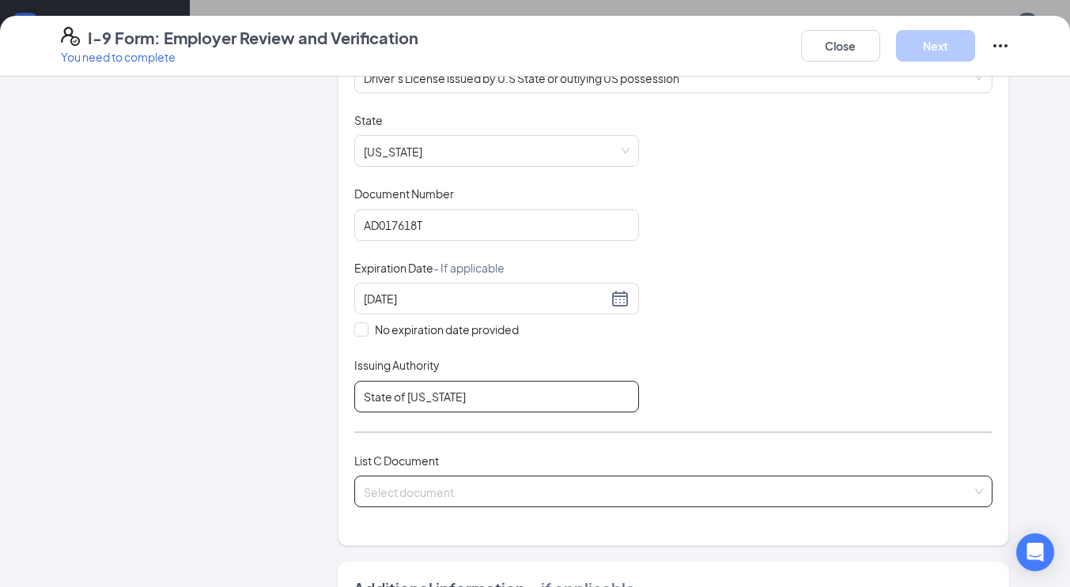
click at [453, 500] on span at bounding box center [668, 492] width 609 height 30
type input "State of Idaho"
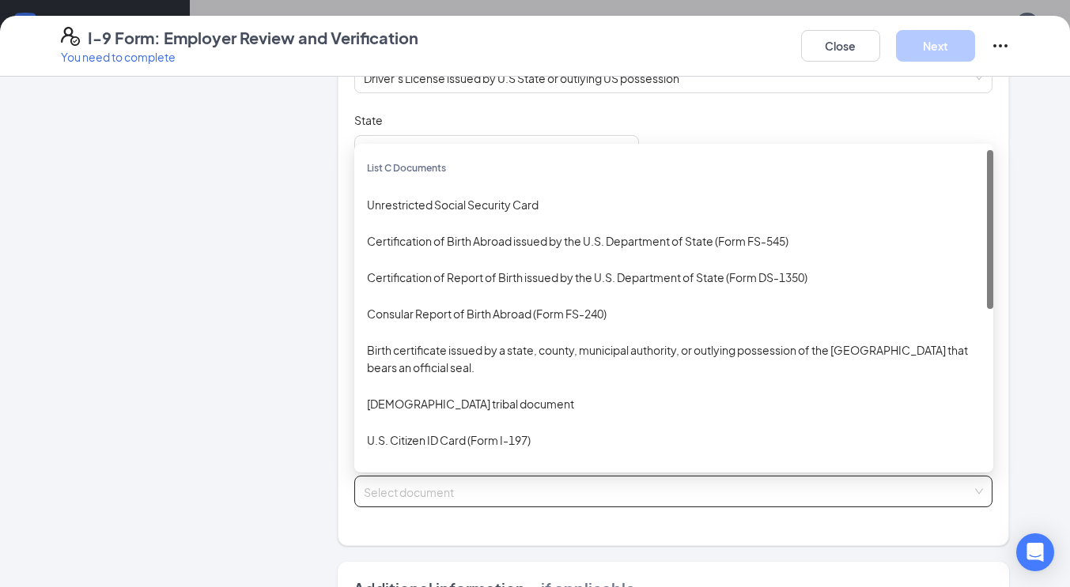
scroll to position [280, 0]
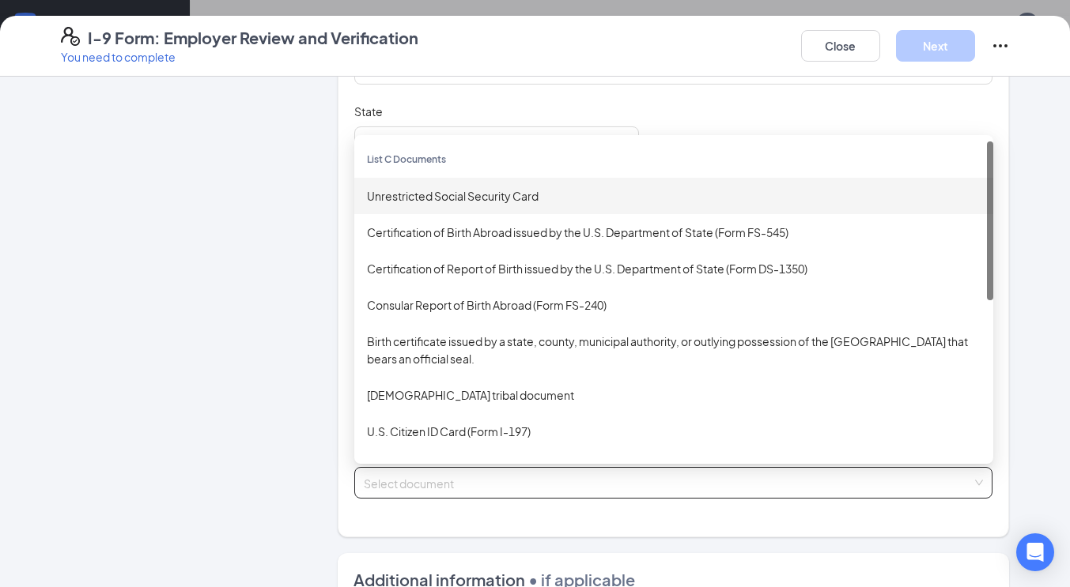
click at [490, 200] on div "Unrestricted Social Security Card" at bounding box center [674, 195] width 614 height 17
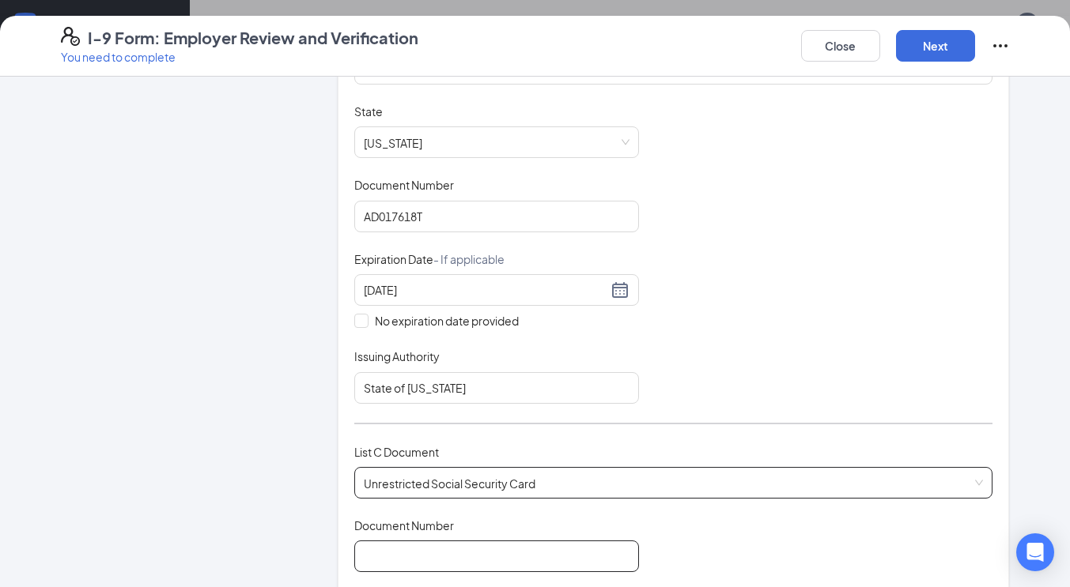
click at [432, 550] on input "Document Number" at bounding box center [496, 557] width 285 height 32
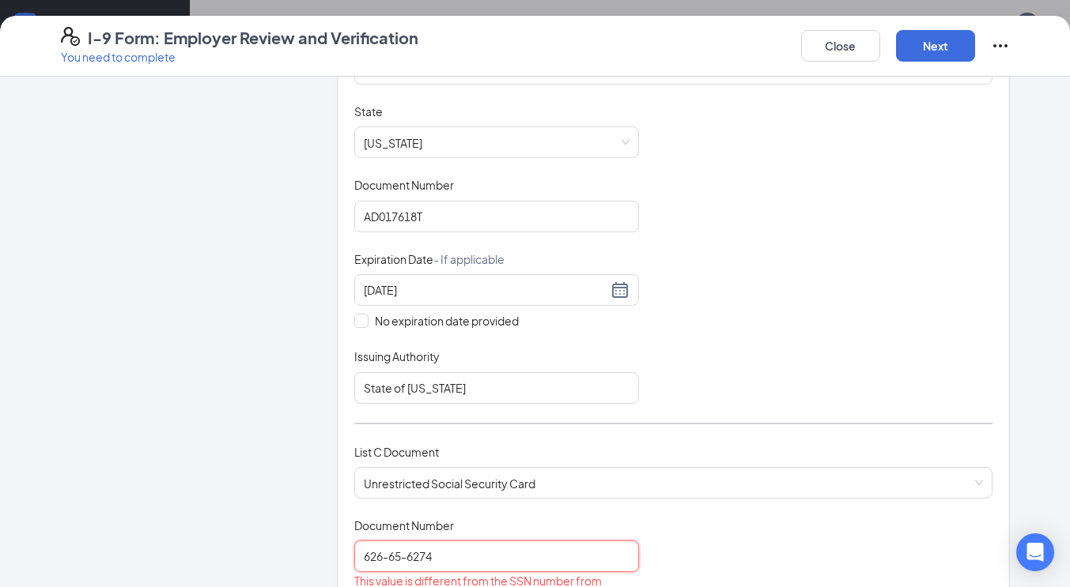
click at [468, 552] on input "626-65-6274" at bounding box center [496, 557] width 285 height 32
click at [403, 557] on input "626-65-6274" at bounding box center [496, 557] width 285 height 32
click at [382, 551] on input "626-656274" at bounding box center [496, 557] width 285 height 32
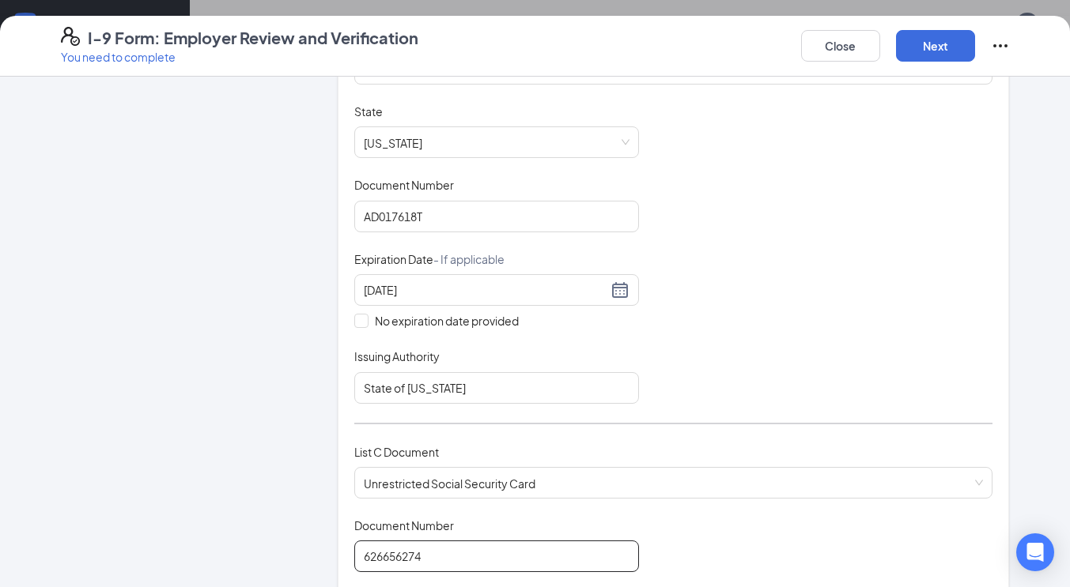
type input "626656274"
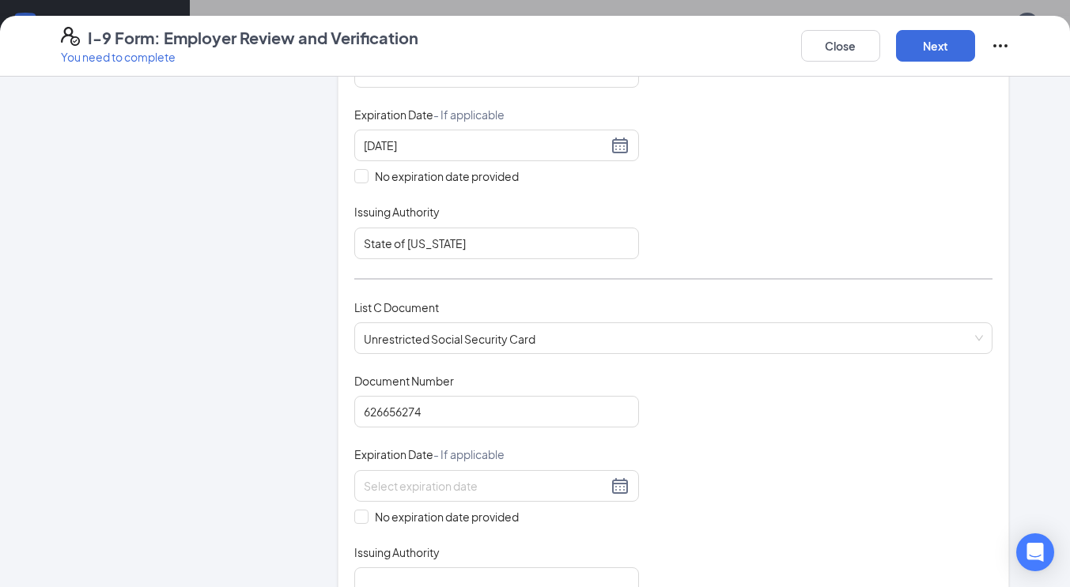
scroll to position [432, 0]
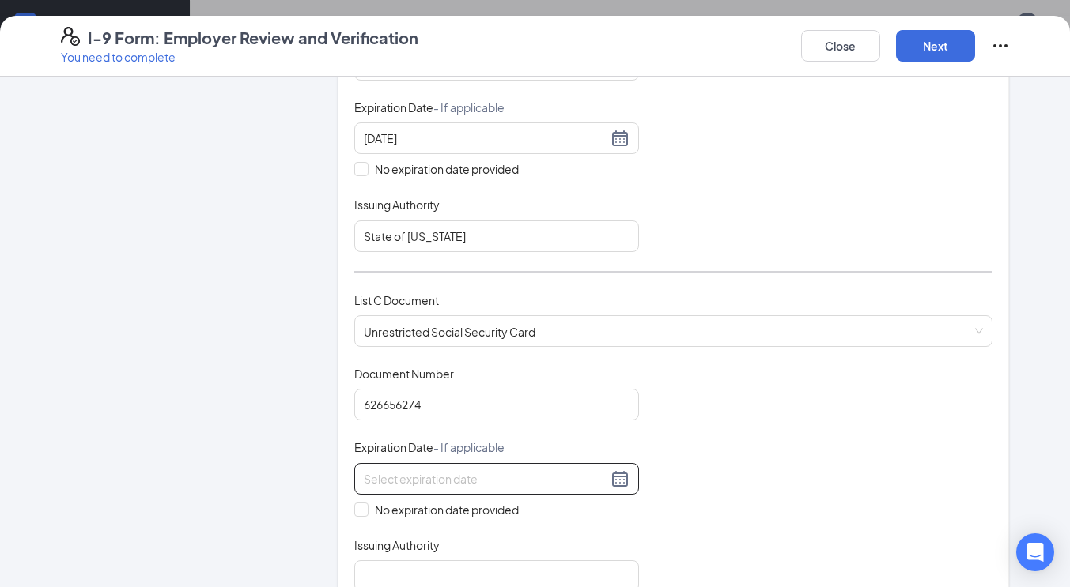
click at [617, 478] on div at bounding box center [497, 479] width 266 height 19
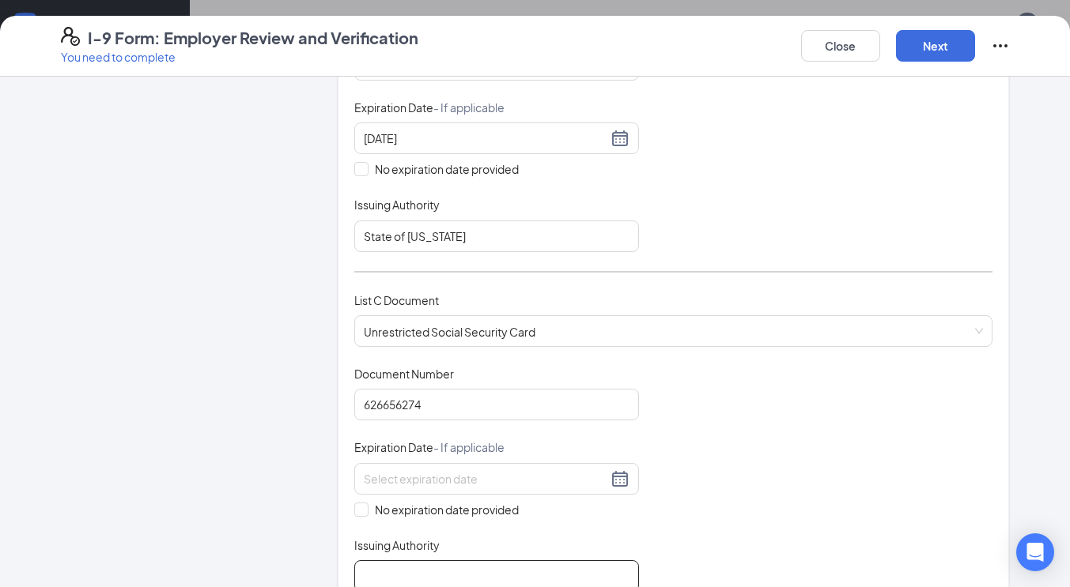
click at [590, 571] on input "Issuing Authority" at bounding box center [496, 577] width 285 height 32
click at [670, 495] on div "Document Title Unrestricted Social Security Card Document Number 626656274 Expi…" at bounding box center [673, 479] width 639 height 226
click at [357, 504] on input "No expiration date provided" at bounding box center [359, 508] width 11 height 11
checkbox input "true"
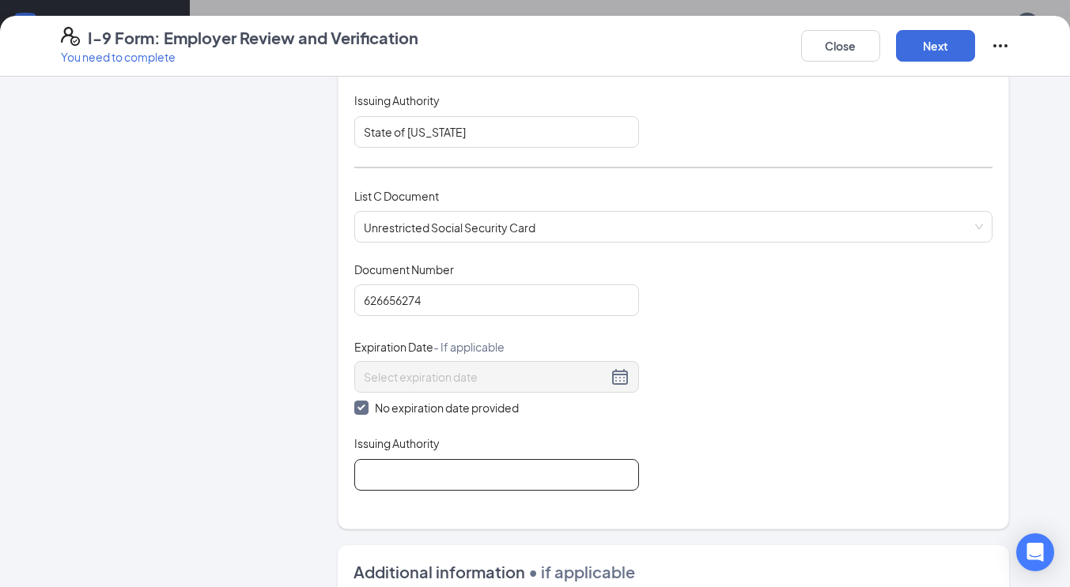
click at [493, 466] on input "Issuing Authority" at bounding box center [496, 475] width 285 height 32
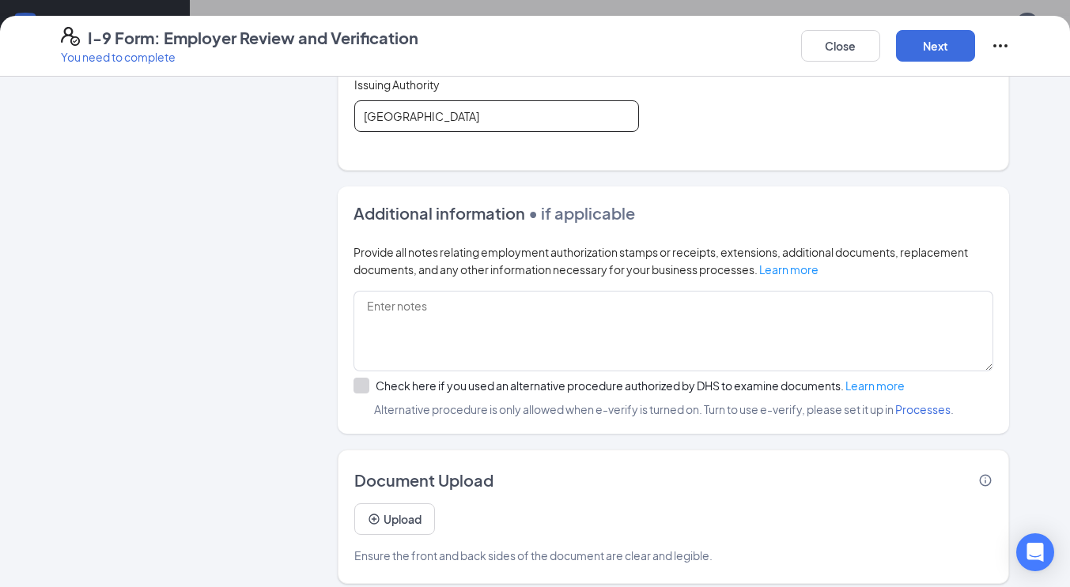
scroll to position [903, 0]
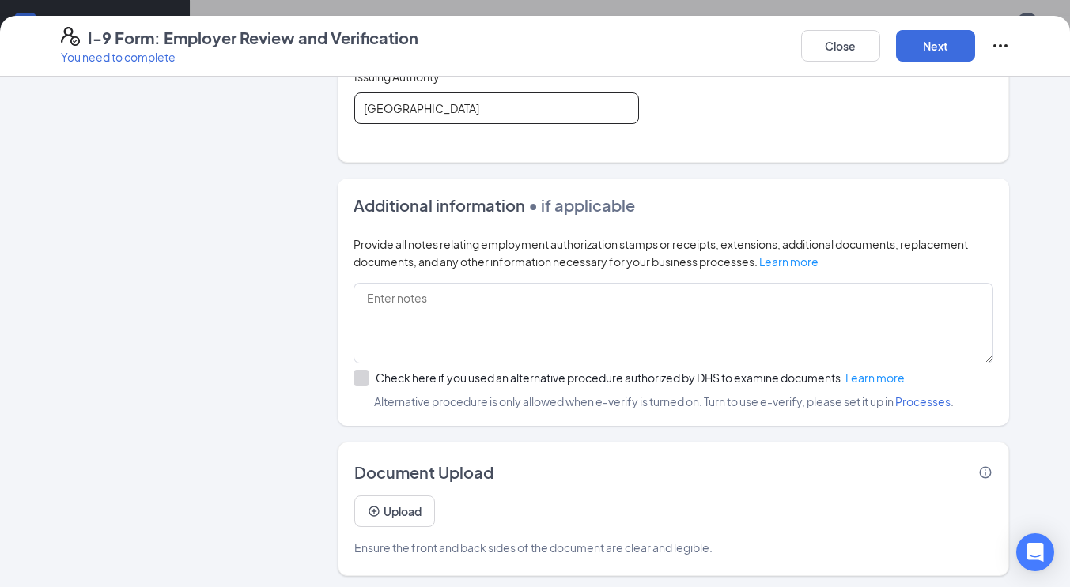
type input "United States of America"
click at [511, 446] on div "Document Upload Upload Ensure the front and back sides of the document are clea…" at bounding box center [674, 509] width 672 height 134
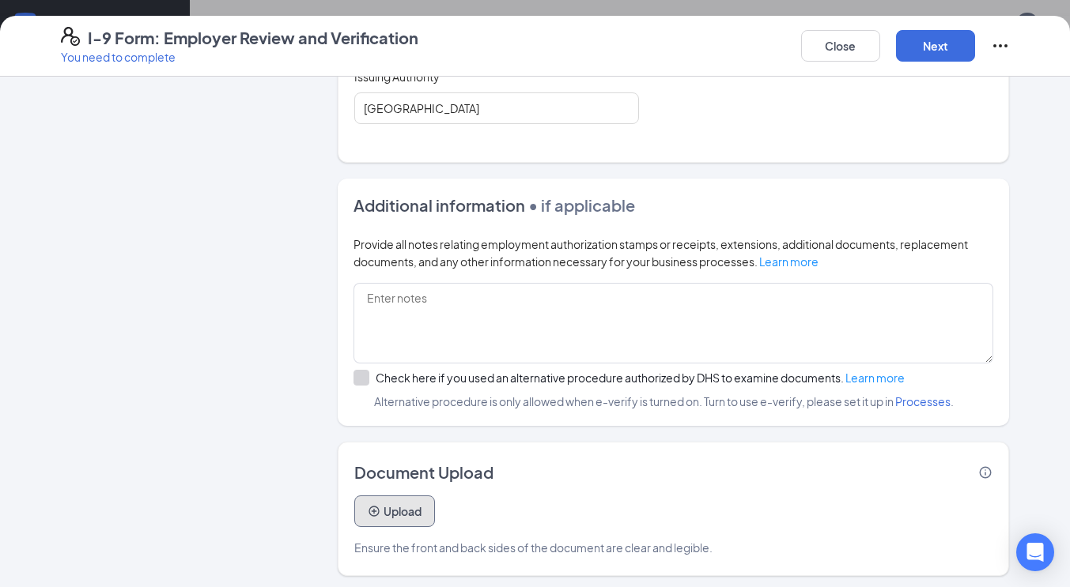
click at [391, 504] on button "Upload" at bounding box center [394, 512] width 81 height 32
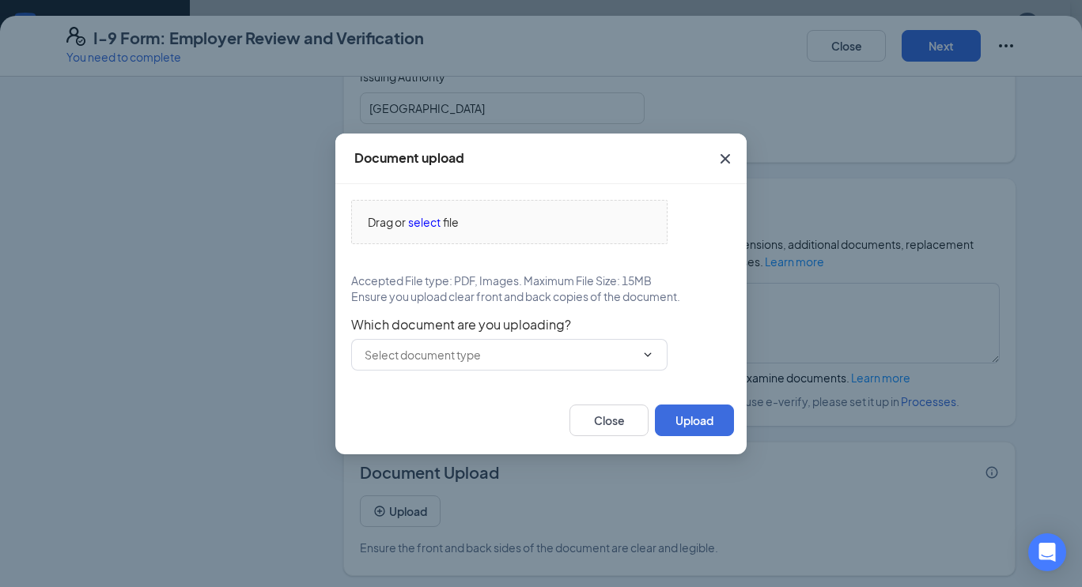
click at [715, 160] on span "Close" at bounding box center [725, 159] width 43 height 43
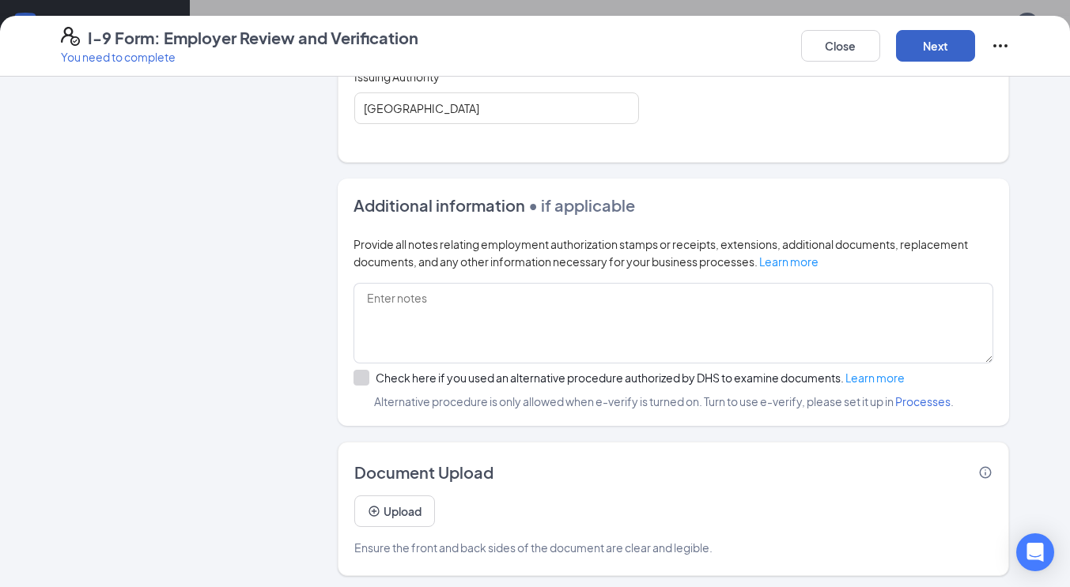
click at [937, 55] on button "Next" at bounding box center [935, 46] width 79 height 32
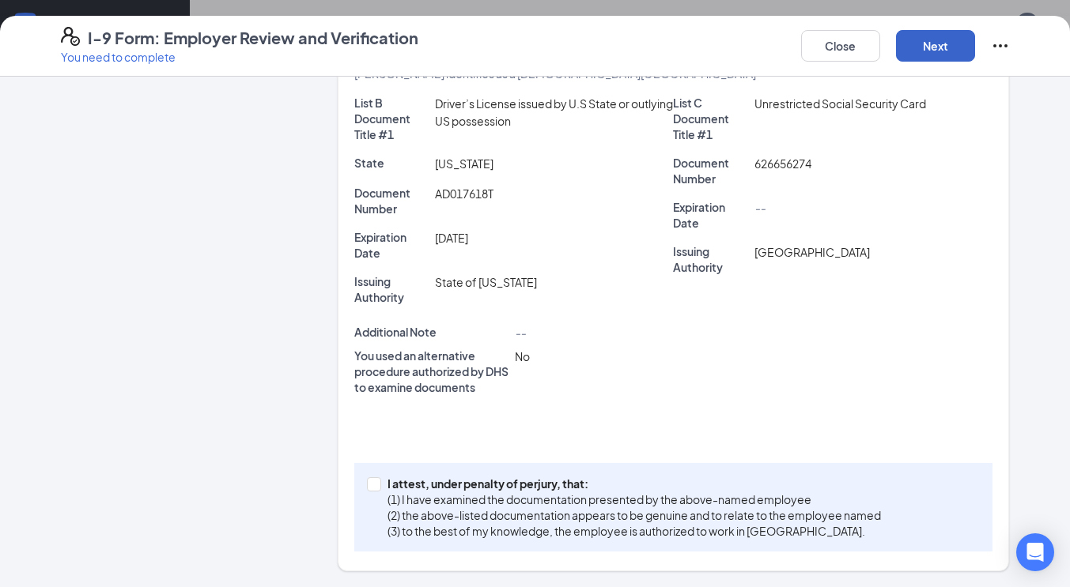
scroll to position [337, 0]
click at [368, 488] on input "I attest, under penalty of perjury, that: (1) I have examined the documentation…" at bounding box center [372, 483] width 11 height 11
checkbox input "true"
click at [940, 55] on button "Next" at bounding box center [935, 46] width 79 height 32
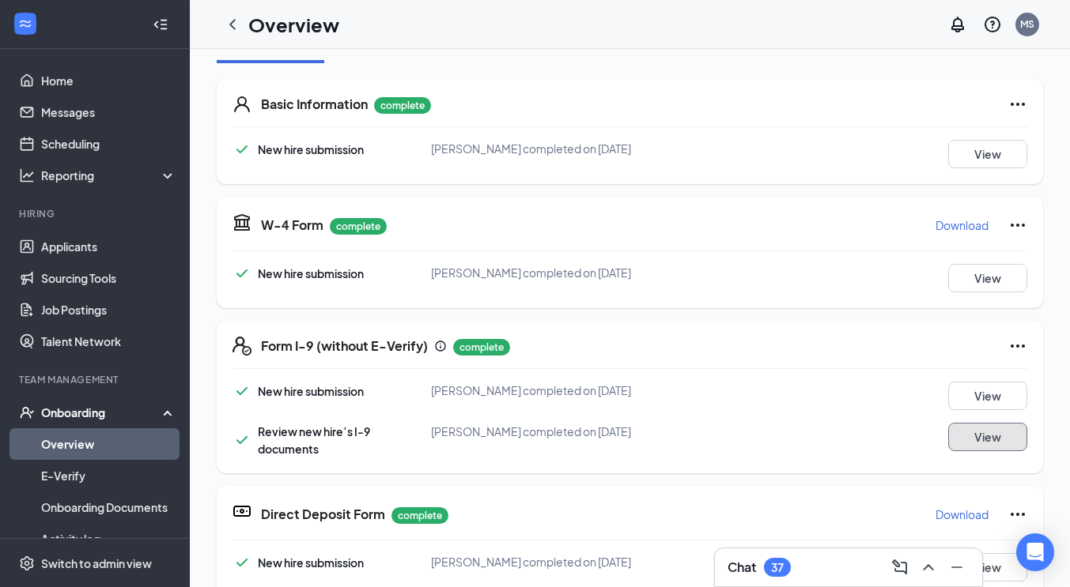
scroll to position [0, 0]
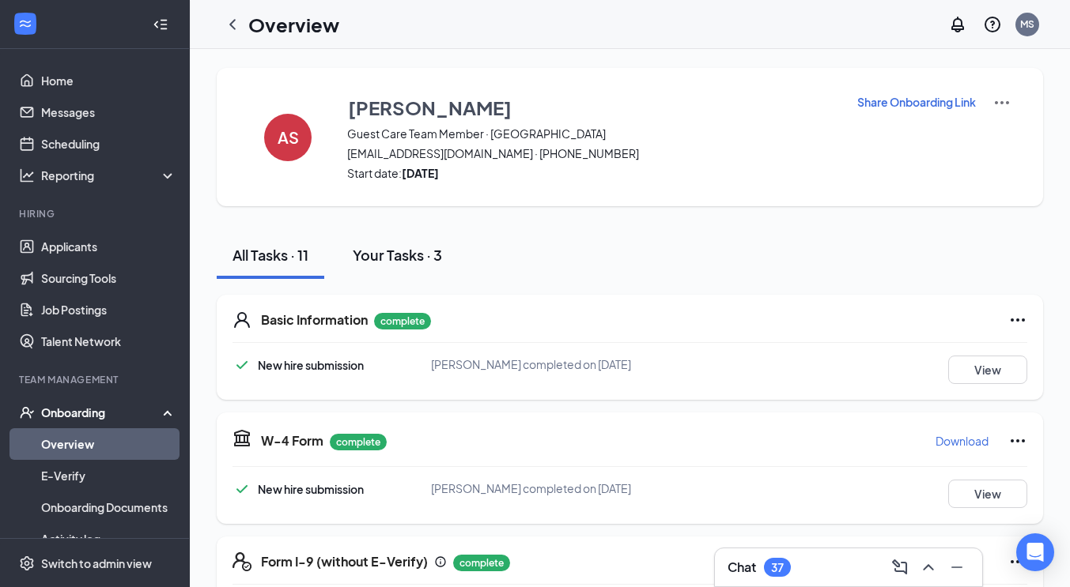
click at [386, 244] on button "Your Tasks · 3" at bounding box center [397, 255] width 121 height 47
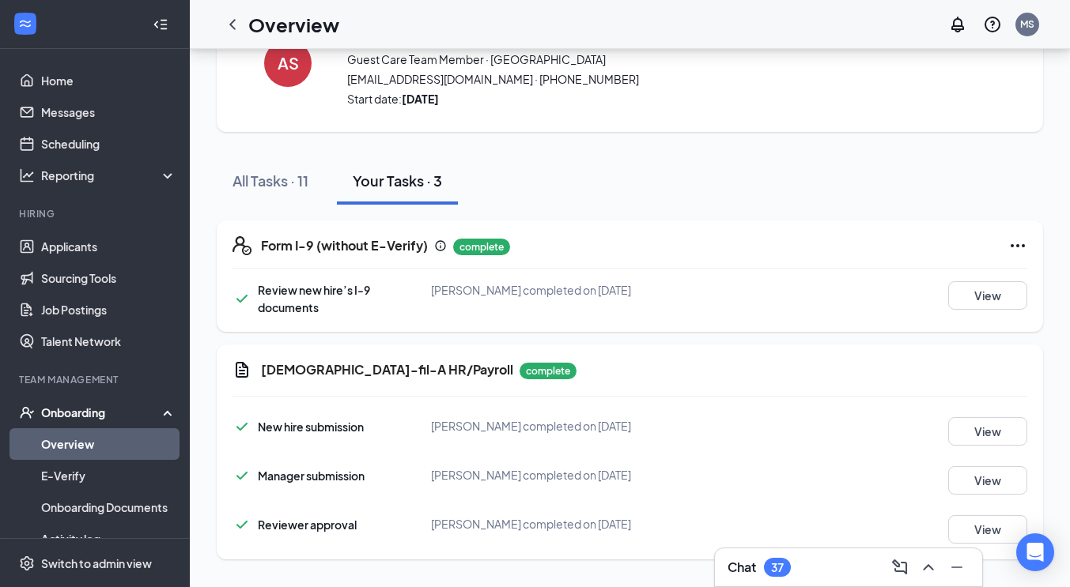
scroll to position [78, 0]
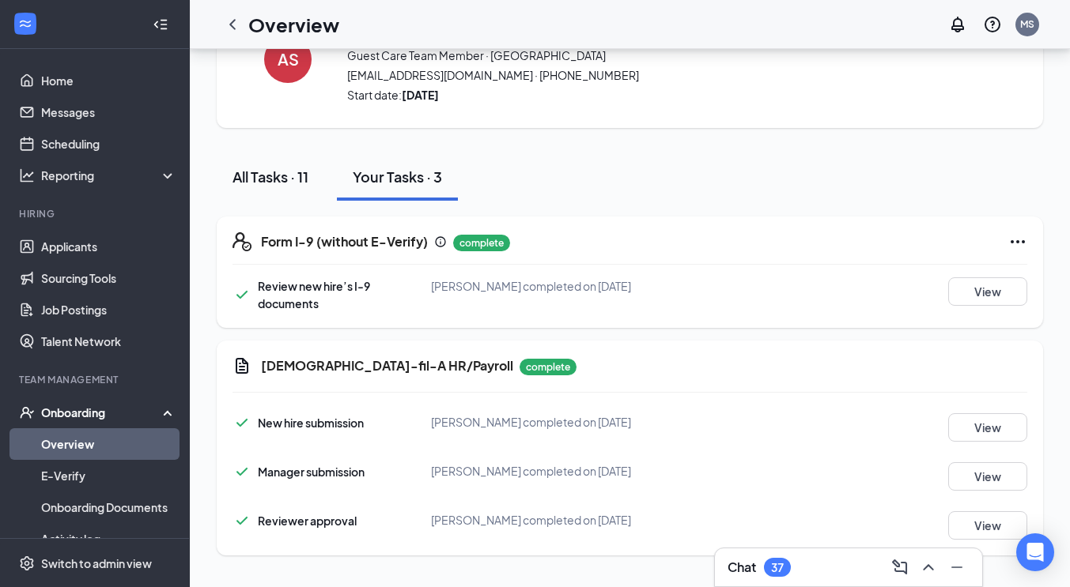
click at [275, 183] on div "All Tasks · 11" at bounding box center [270, 177] width 76 height 20
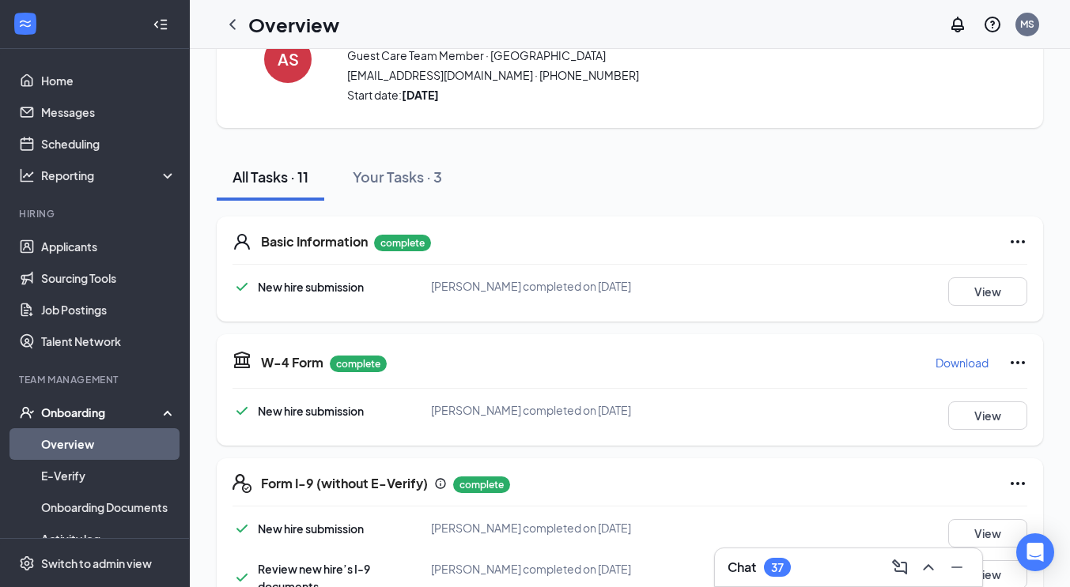
scroll to position [0, 0]
